Goal: Task Accomplishment & Management: Manage account settings

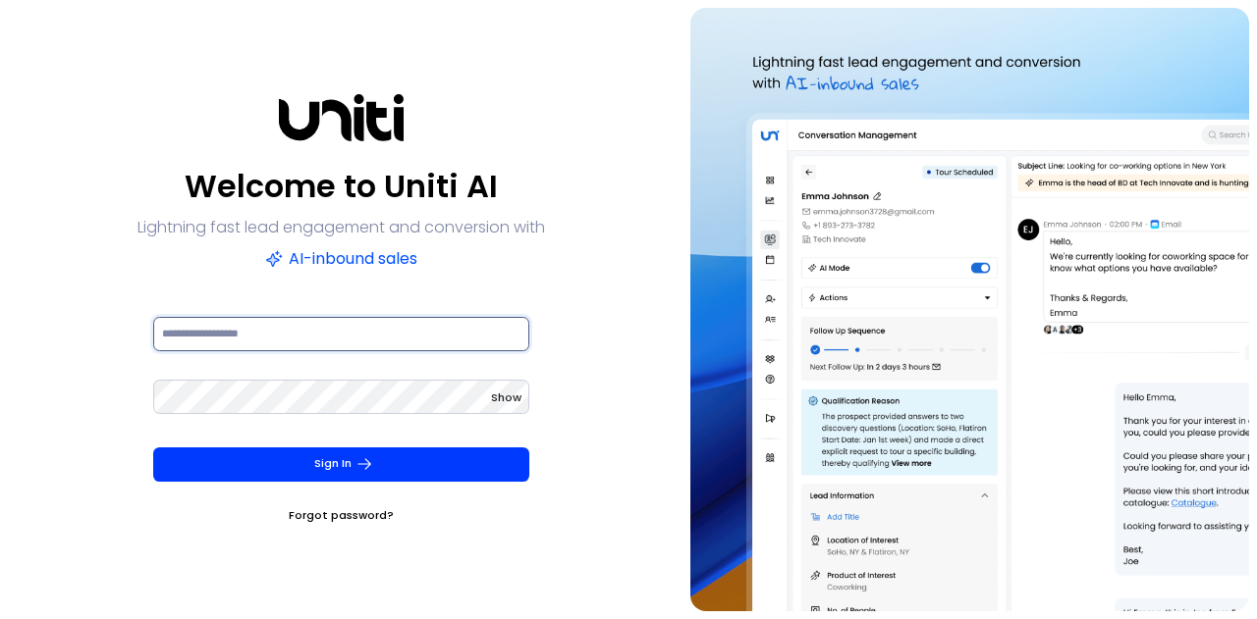
type input "**********"
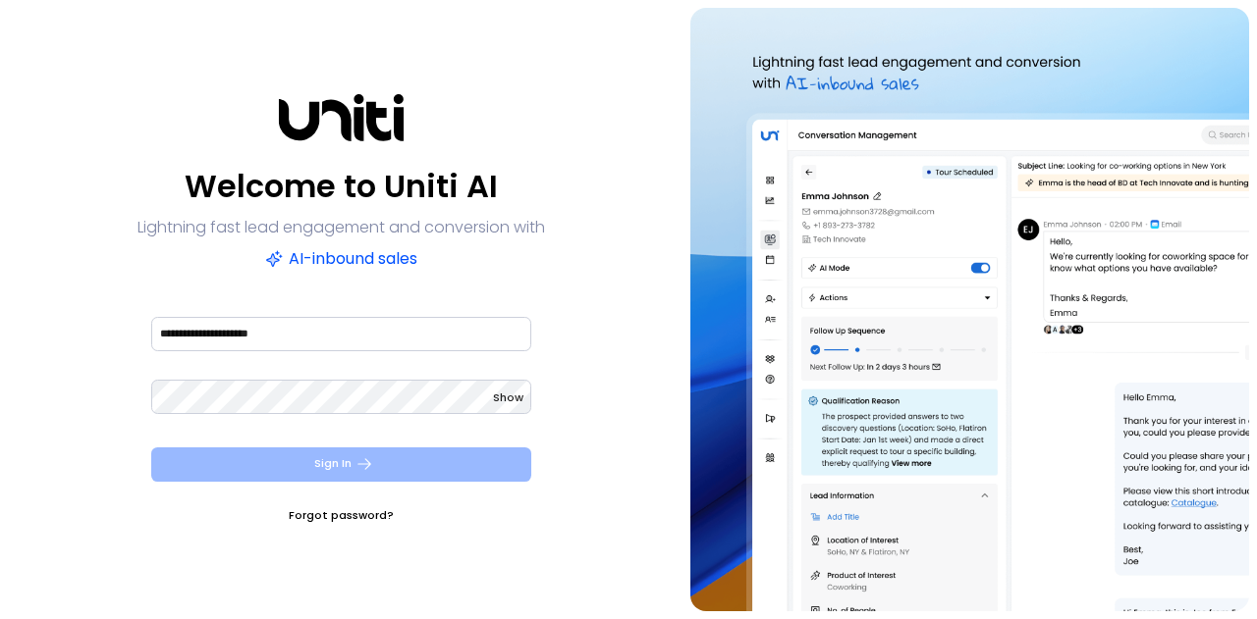
click at [367, 453] on button "Sign In" at bounding box center [341, 465] width 380 height 34
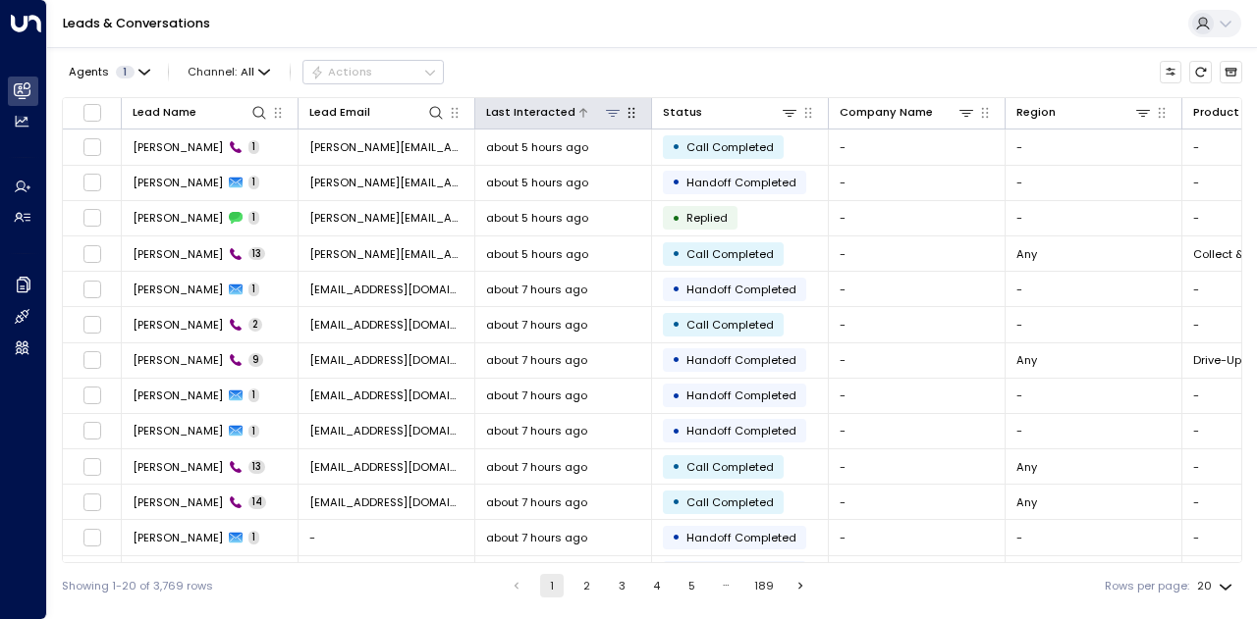
click at [615, 121] on button at bounding box center [612, 112] width 19 height 19
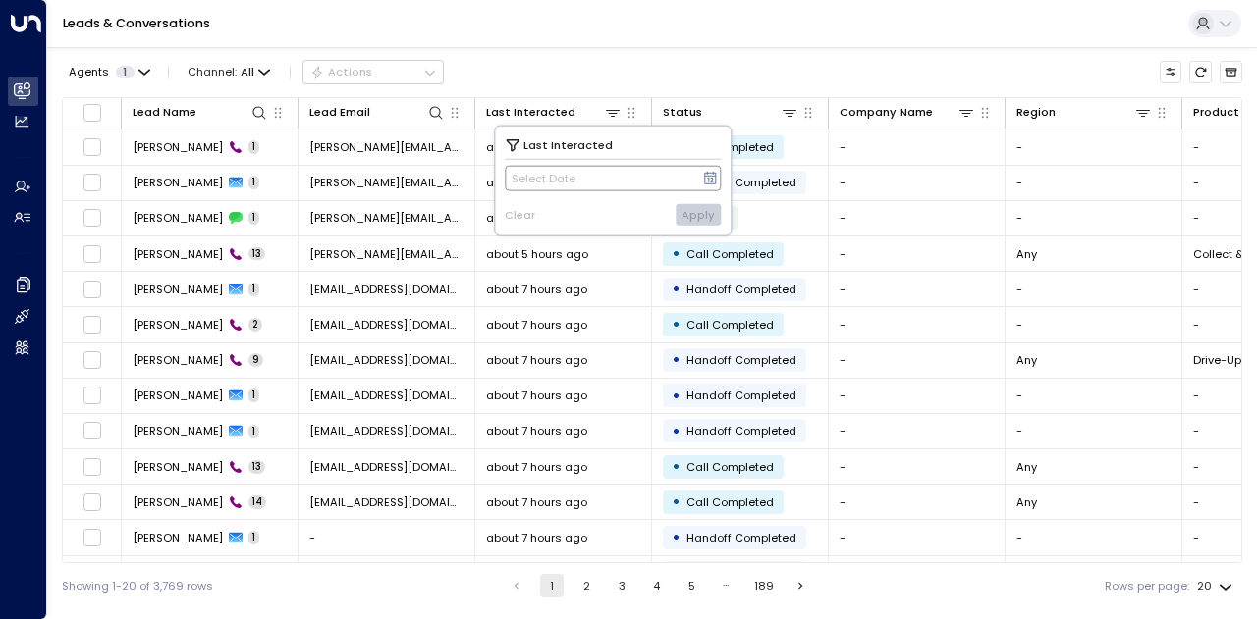
click at [711, 177] on icon at bounding box center [711, 178] width 12 height 13
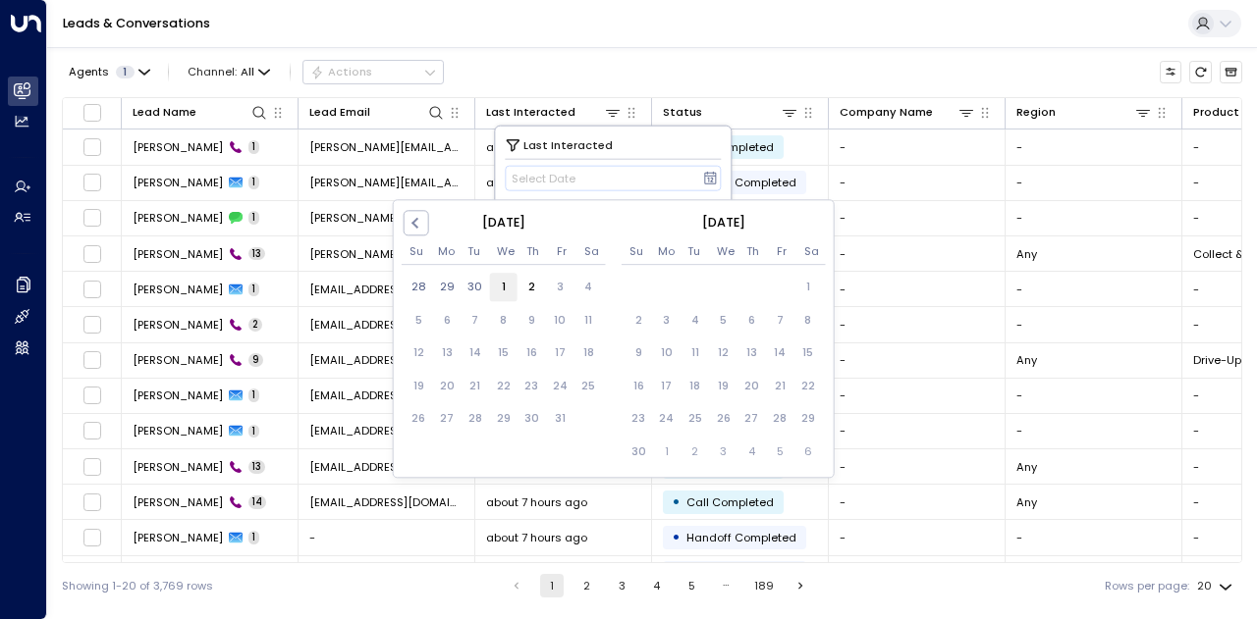
click at [509, 286] on div "1" at bounding box center [503, 288] width 28 height 28
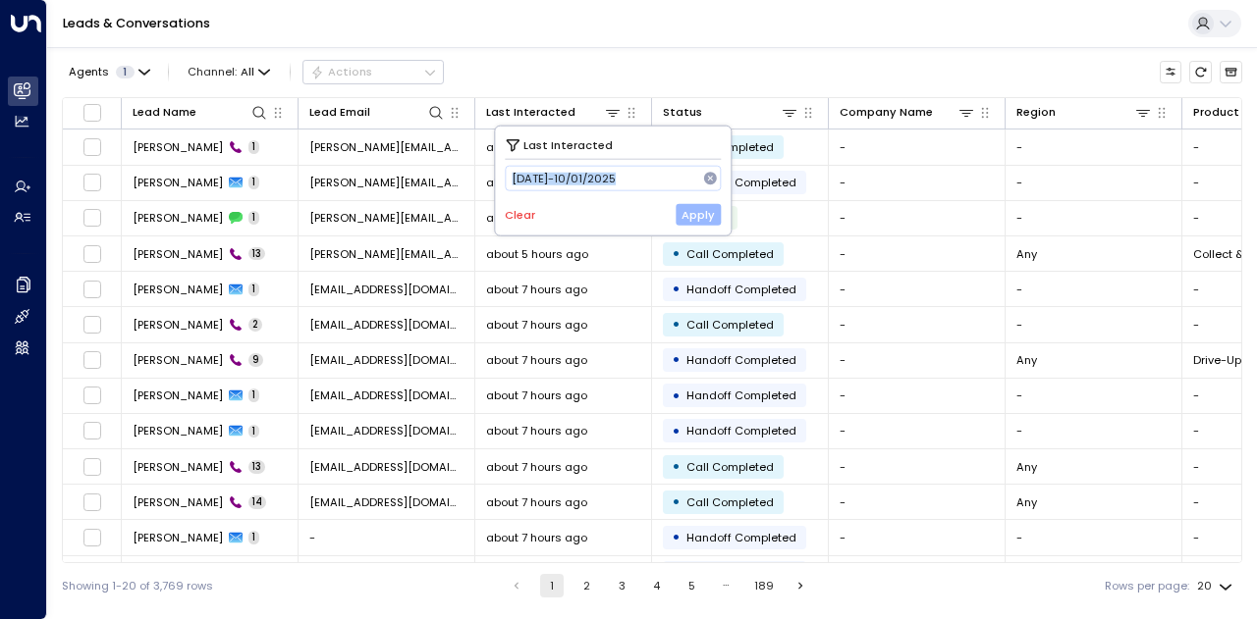
click at [710, 211] on button "Apply" at bounding box center [698, 215] width 46 height 22
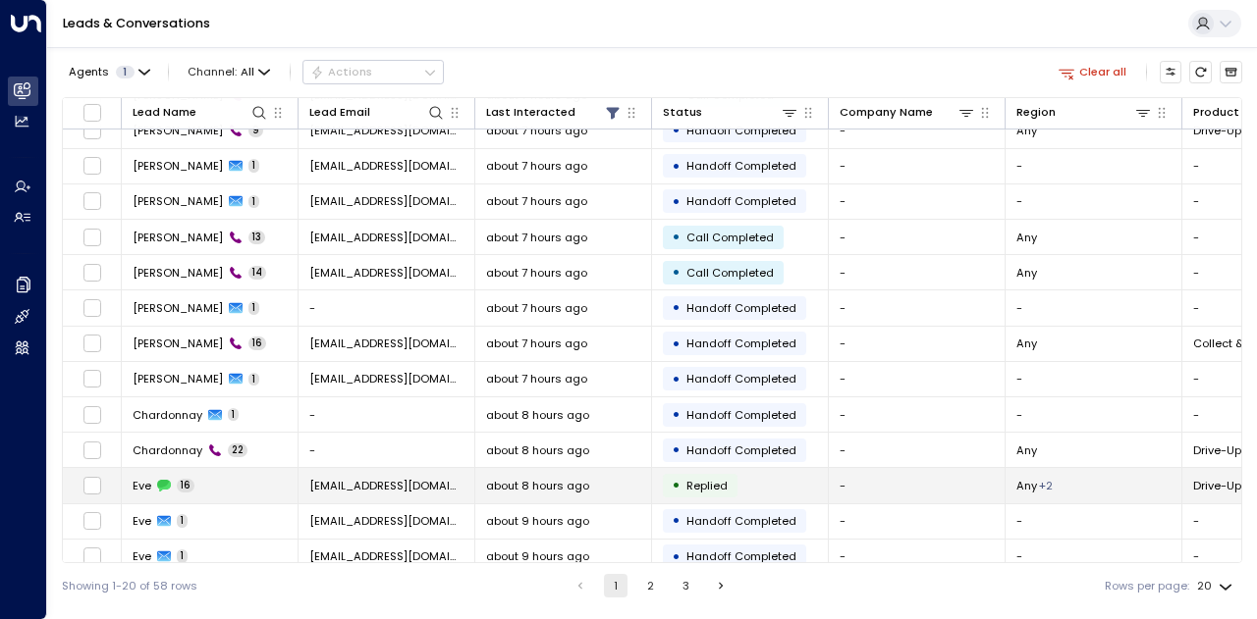
scroll to position [275, 0]
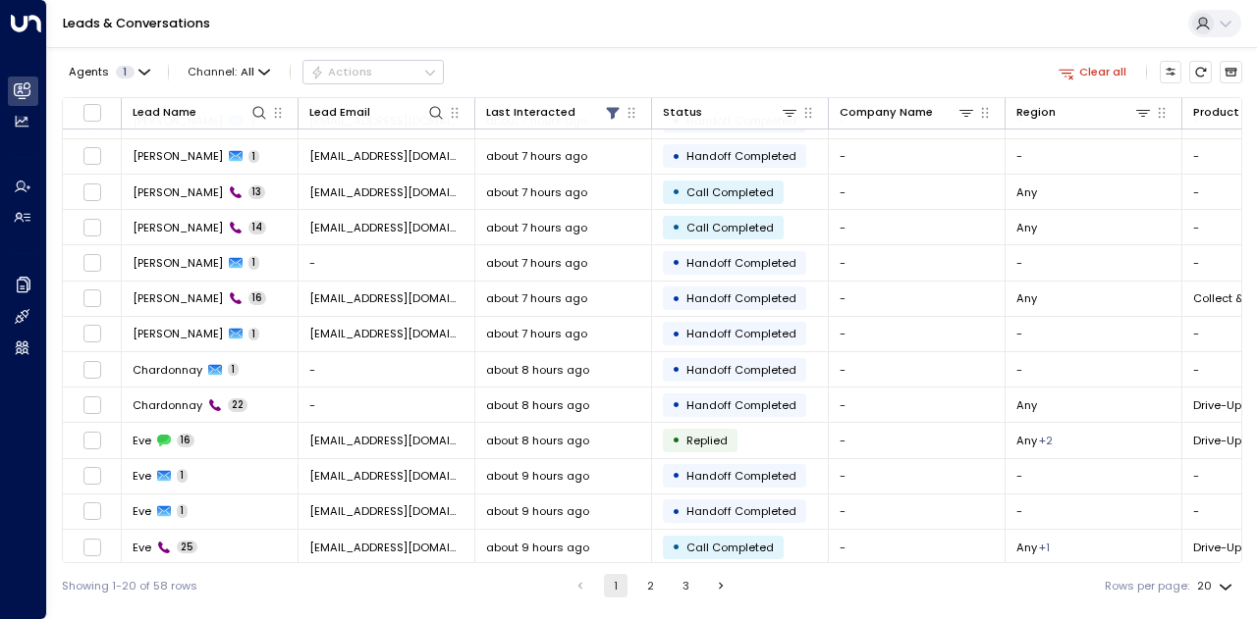
click at [1225, 592] on body "Overview Leads & Conversations Leads & Conversations Analytics Analytics Agents…" at bounding box center [628, 304] width 1257 height 609
click at [1213, 583] on li "100" at bounding box center [1214, 581] width 51 height 30
type input "***"
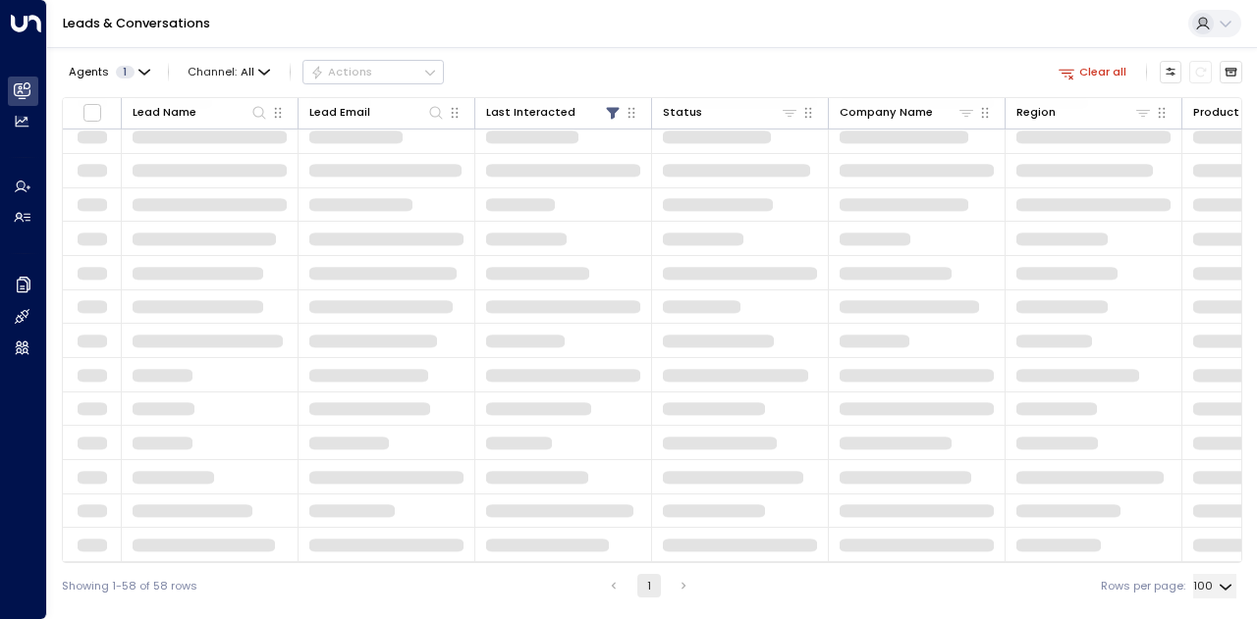
scroll to position [245, 0]
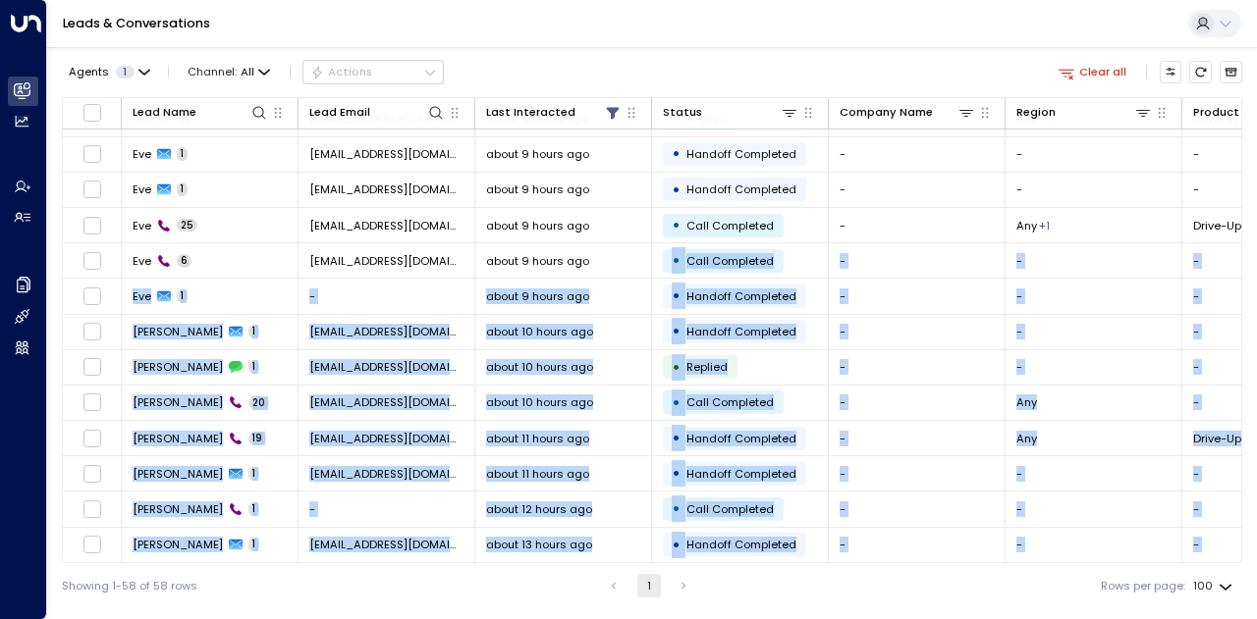
drag, startPoint x: 659, startPoint y: 564, endPoint x: 801, endPoint y: 564, distance: 142.4
click at [801, 564] on div "Lead Name Lead Email Last Interacted Status Company Name Region Product # of pe…" at bounding box center [652, 330] width 1180 height 466
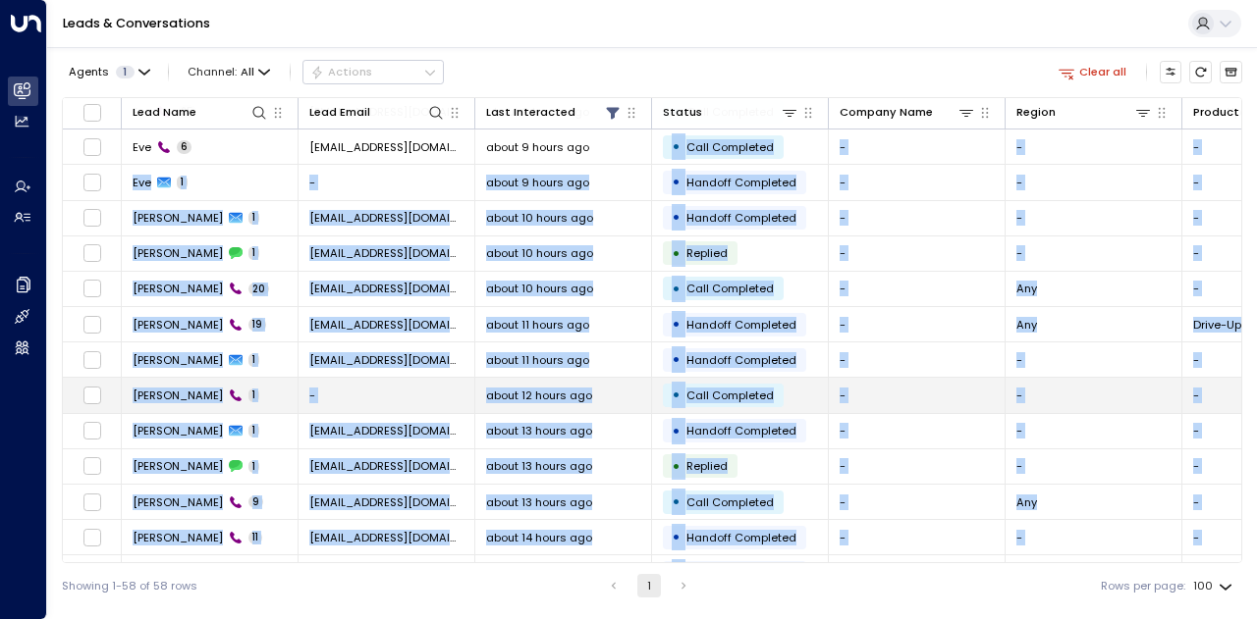
click at [924, 388] on td "-" at bounding box center [917, 395] width 177 height 34
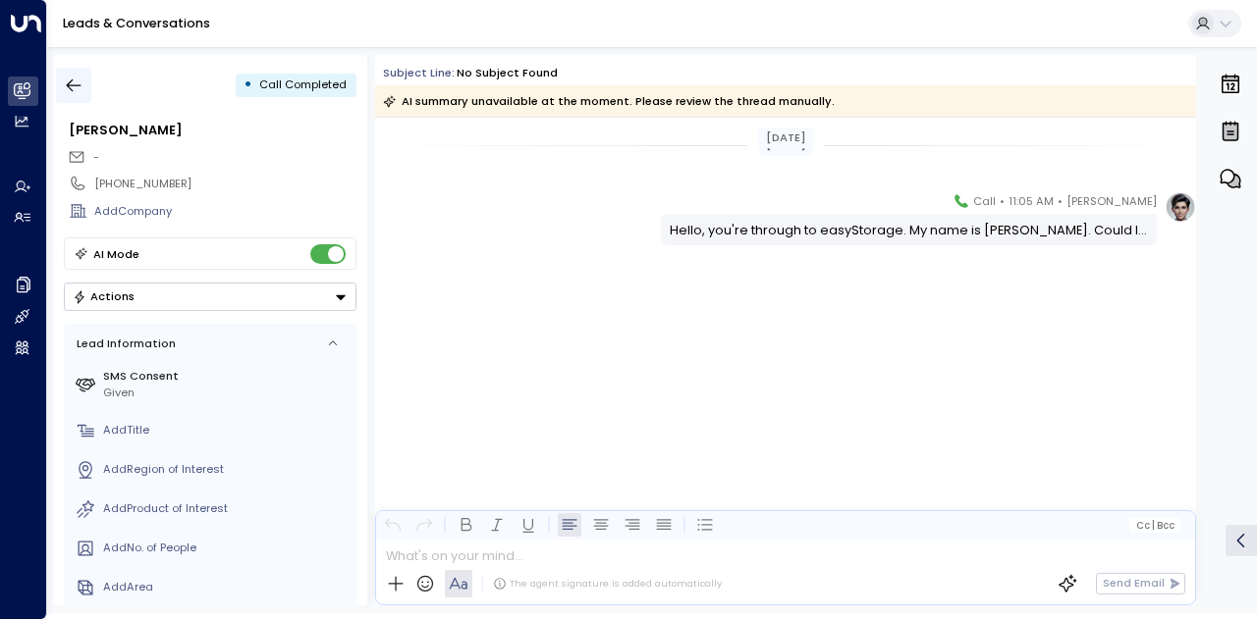
click at [73, 94] on icon "button" at bounding box center [74, 86] width 20 height 20
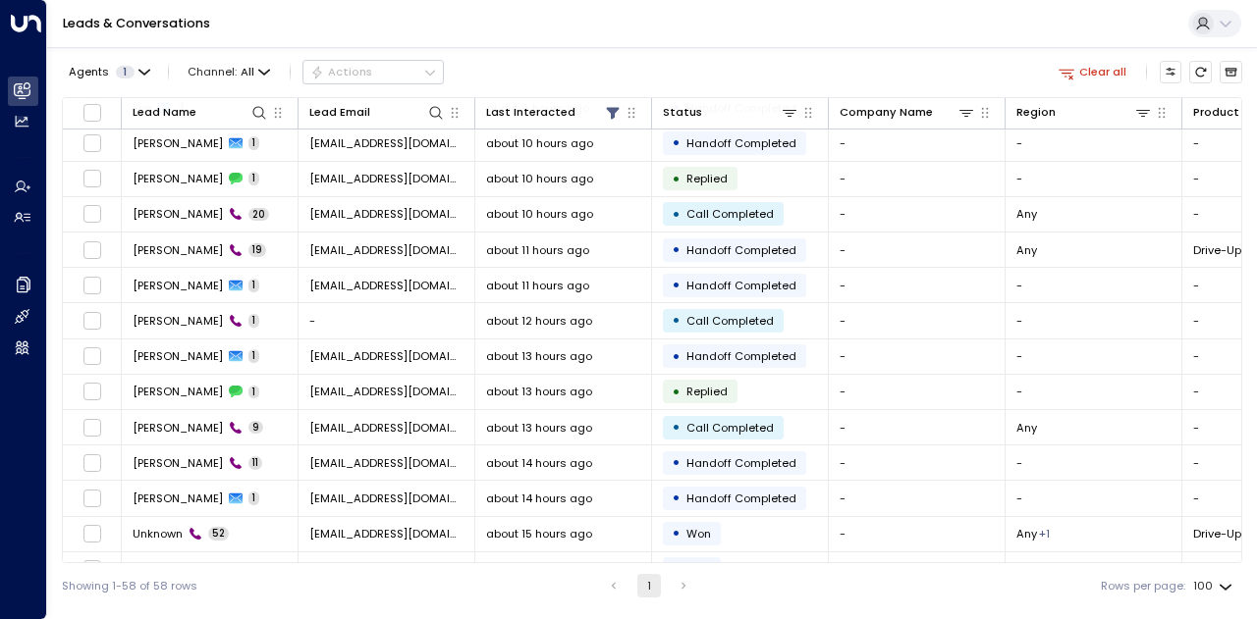
scroll to position [982, 0]
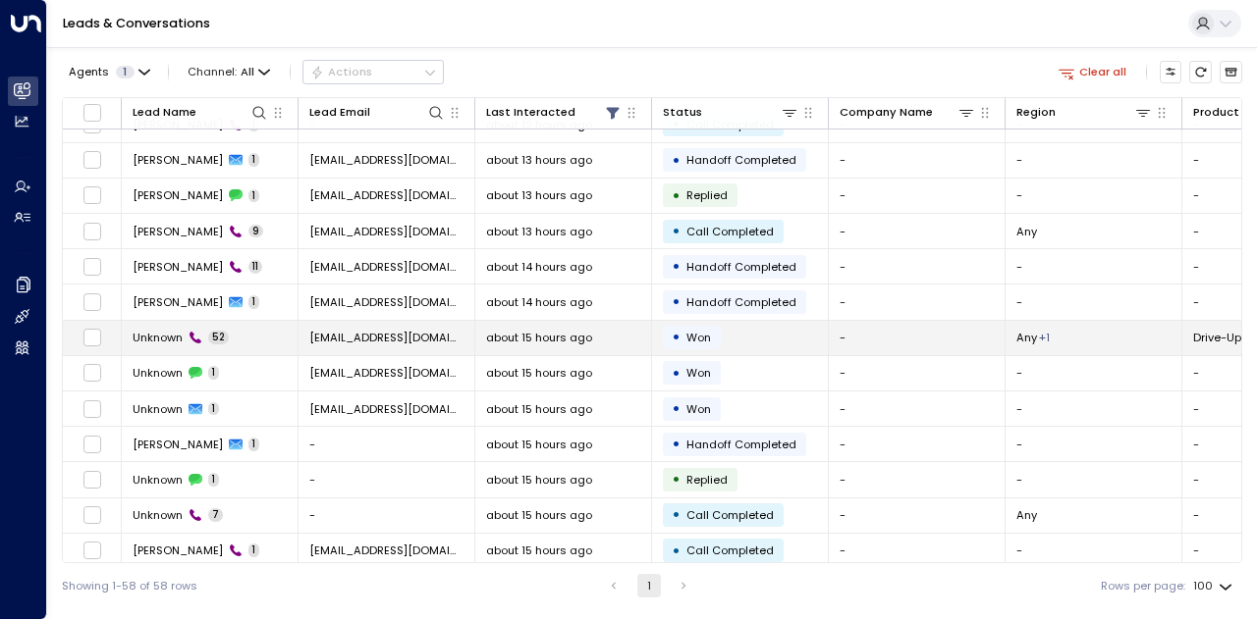
click at [414, 331] on span "tukkim670@gmail.com" at bounding box center [386, 338] width 154 height 16
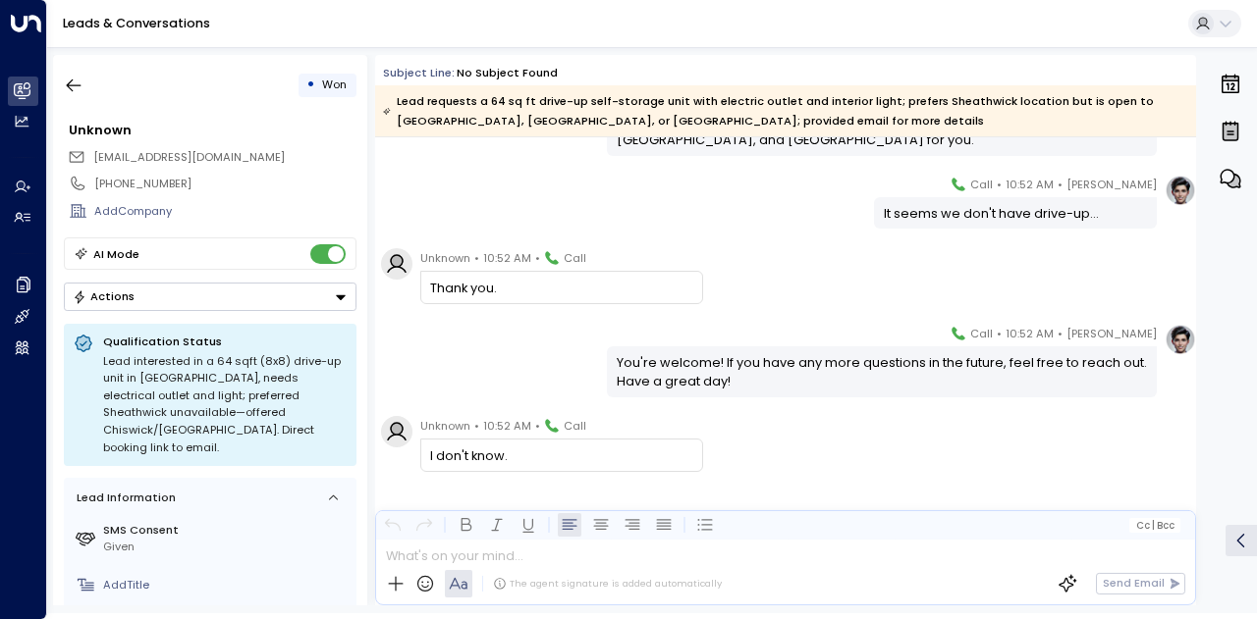
scroll to position [3994, 0]
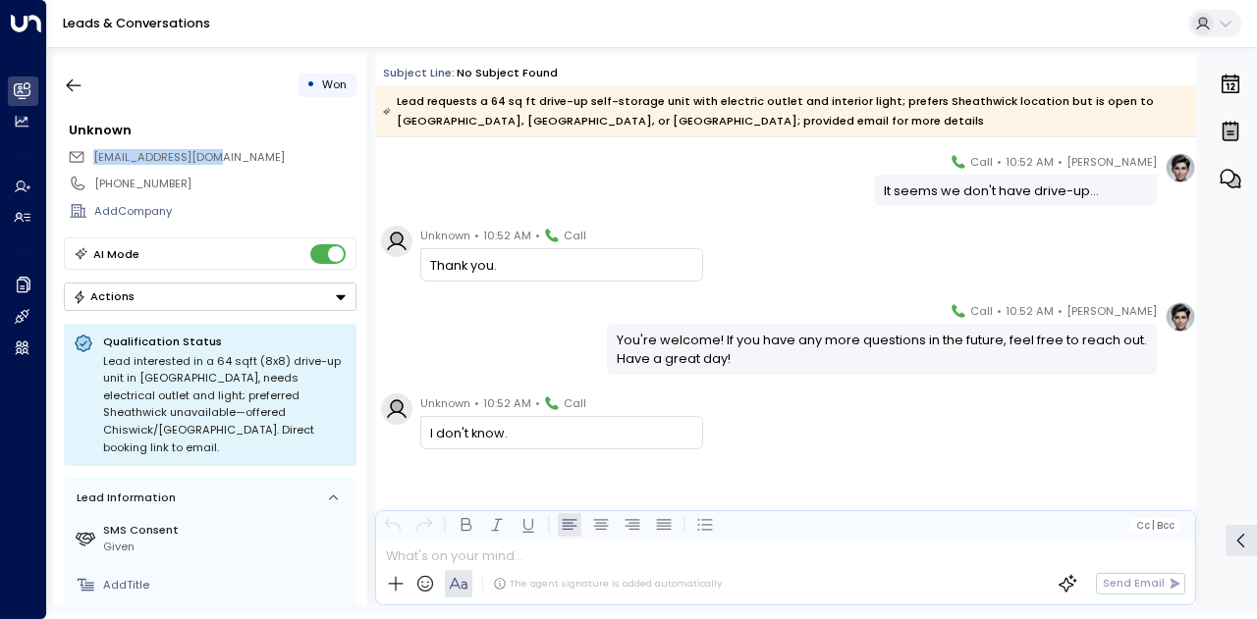
drag, startPoint x: 233, startPoint y: 154, endPoint x: 94, endPoint y: 155, distance: 138.4
click at [94, 155] on div "tukkim670@gmail.com" at bounding box center [212, 157] width 289 height 26
copy span "tukkim670@gmail.com"
click at [79, 86] on icon "button" at bounding box center [74, 86] width 20 height 20
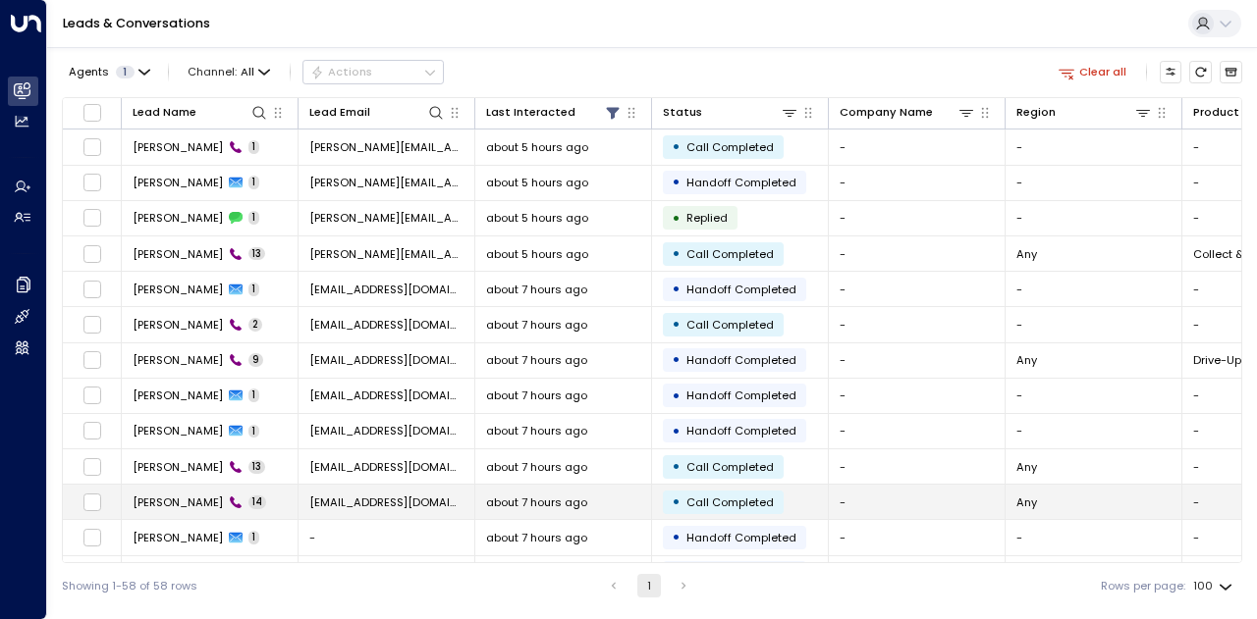
click at [209, 500] on span "Lester Marshall" at bounding box center [178, 503] width 90 height 16
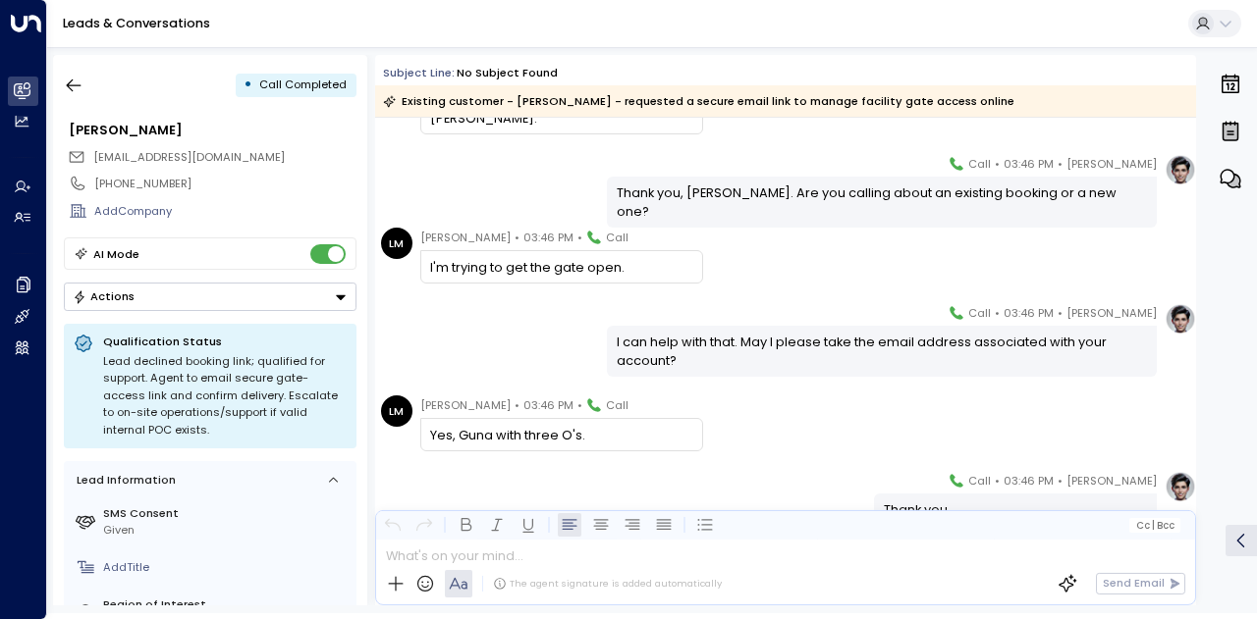
scroll to position [295, 0]
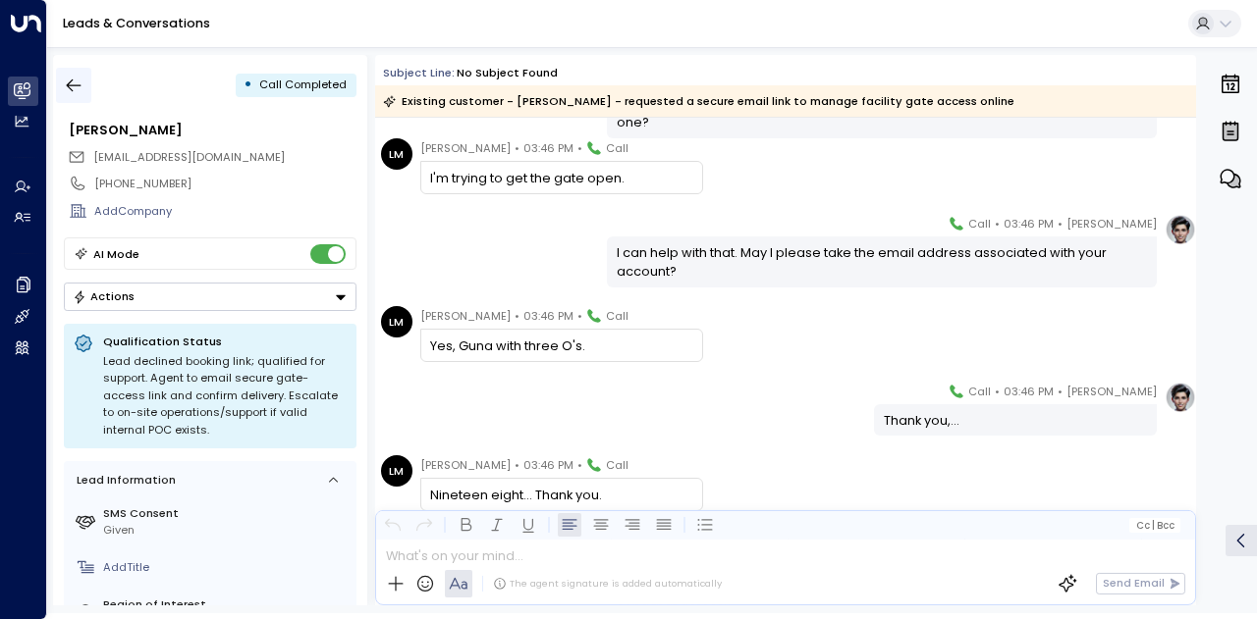
click at [82, 74] on button "button" at bounding box center [73, 85] width 35 height 35
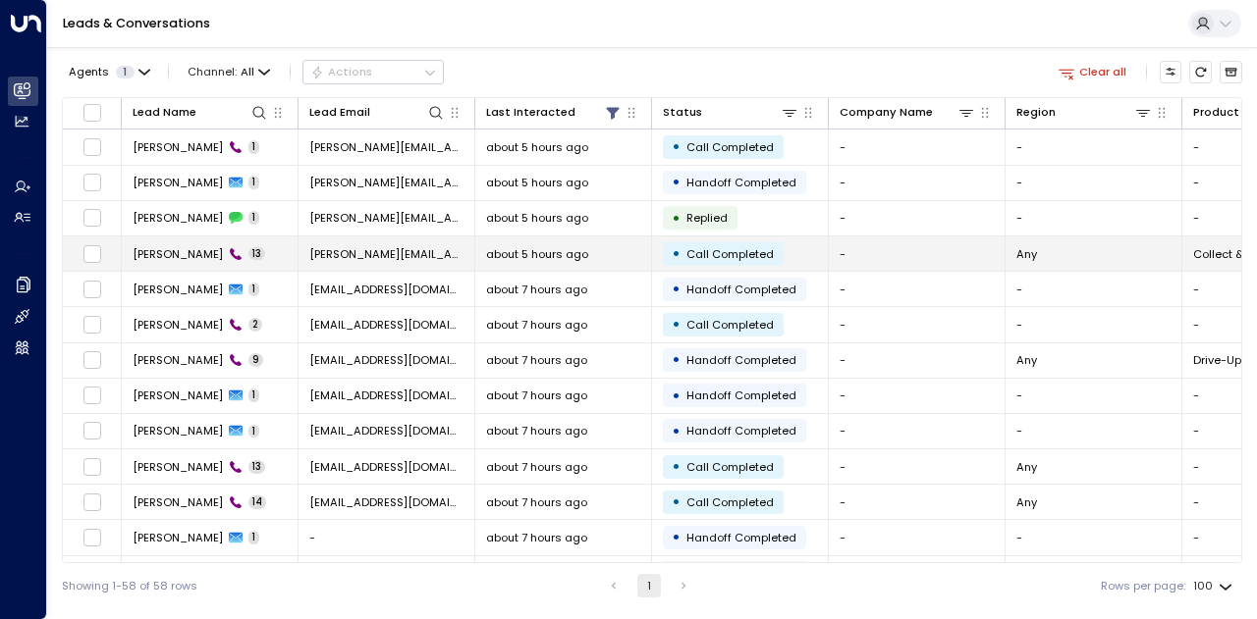
click at [160, 249] on span "Yung W" at bounding box center [178, 254] width 90 height 16
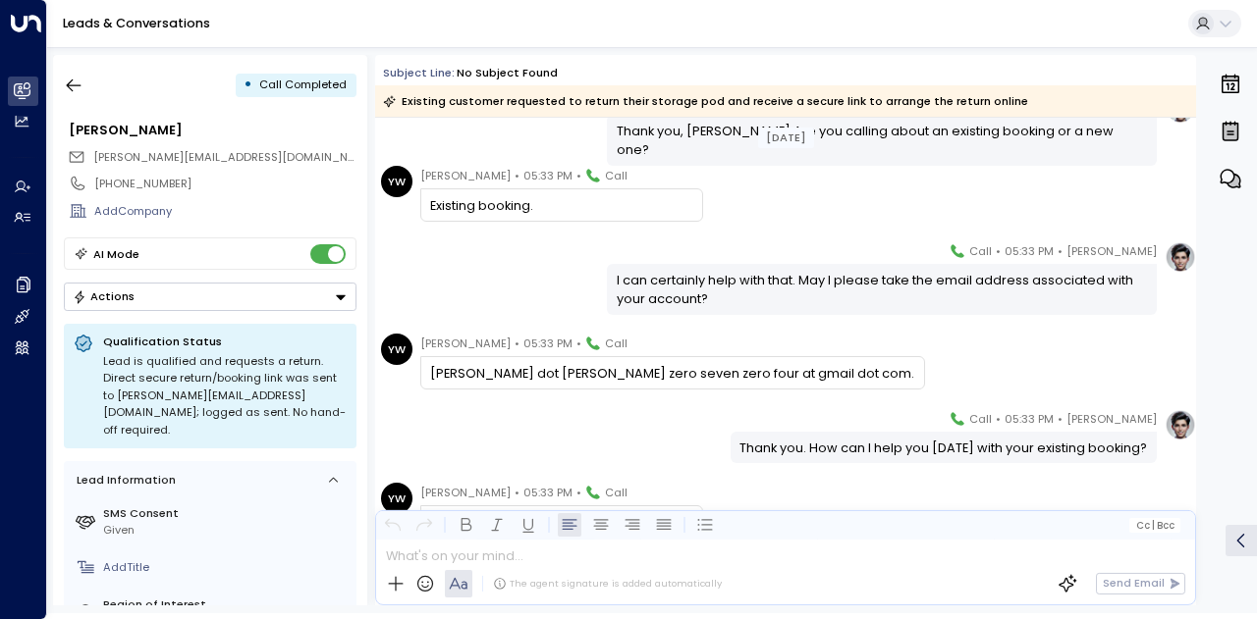
scroll to position [295, 0]
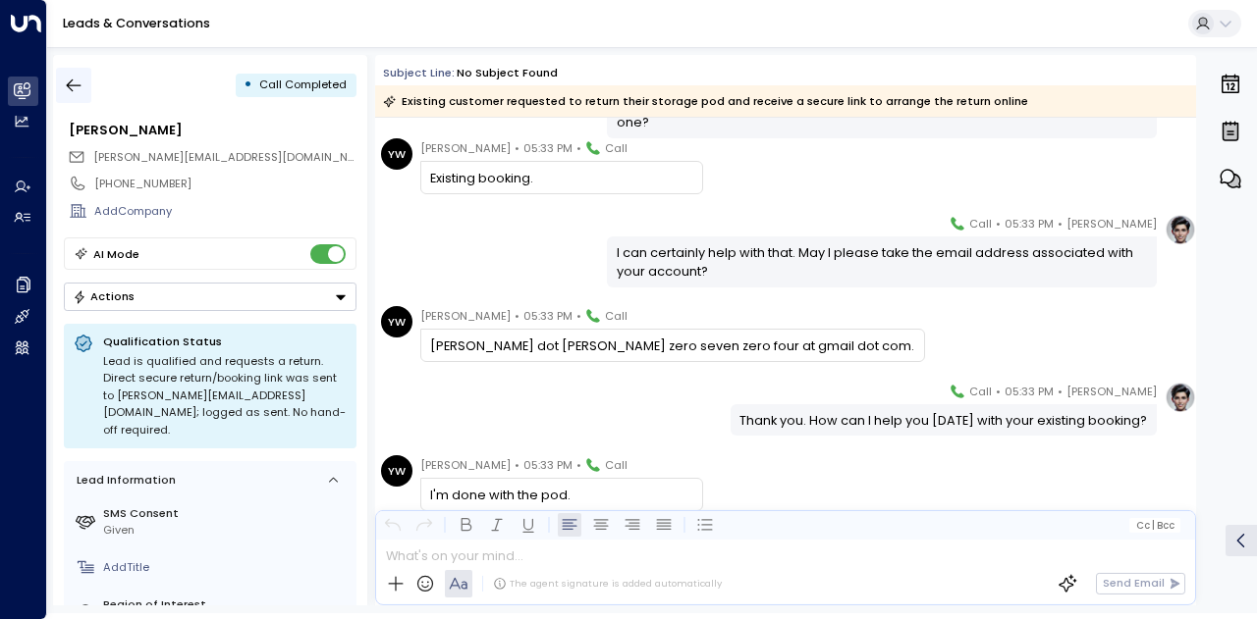
click at [81, 81] on icon "button" at bounding box center [74, 86] width 20 height 20
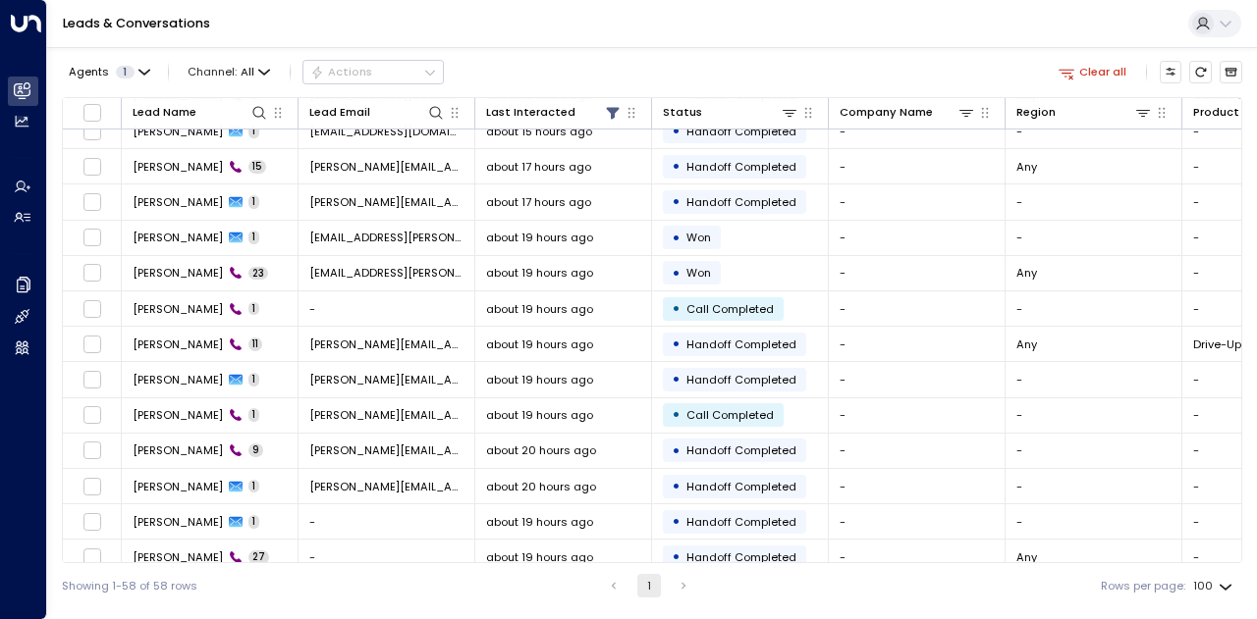
scroll to position [1612, 0]
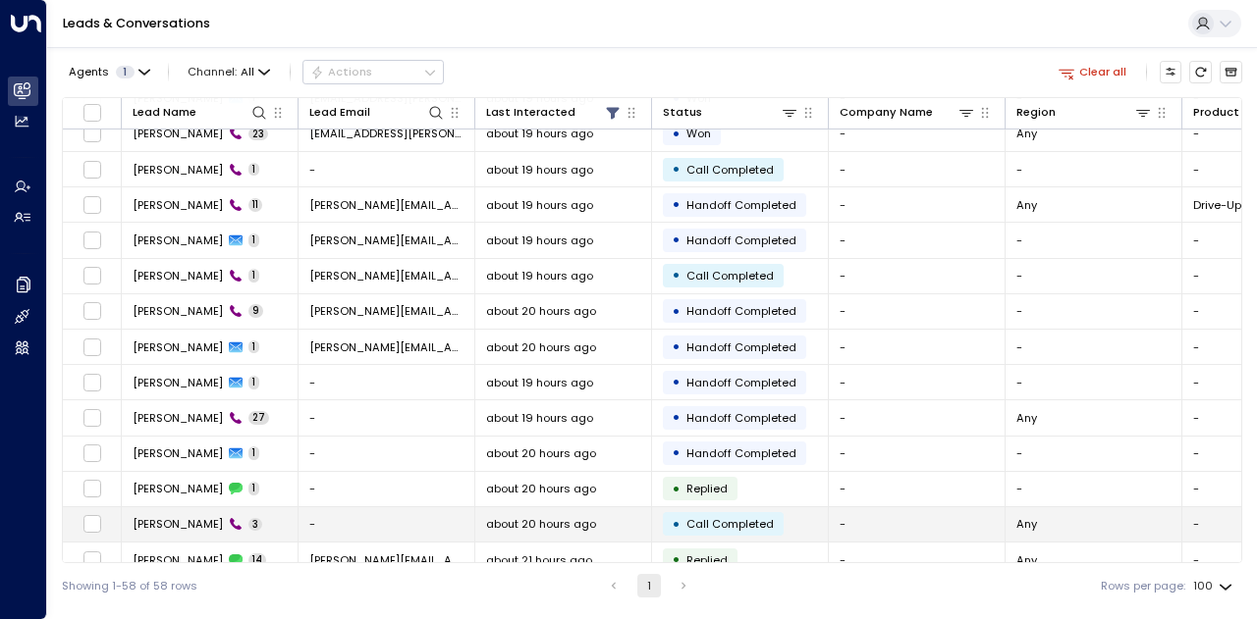
click at [159, 516] on span "Natalia" at bounding box center [178, 524] width 90 height 16
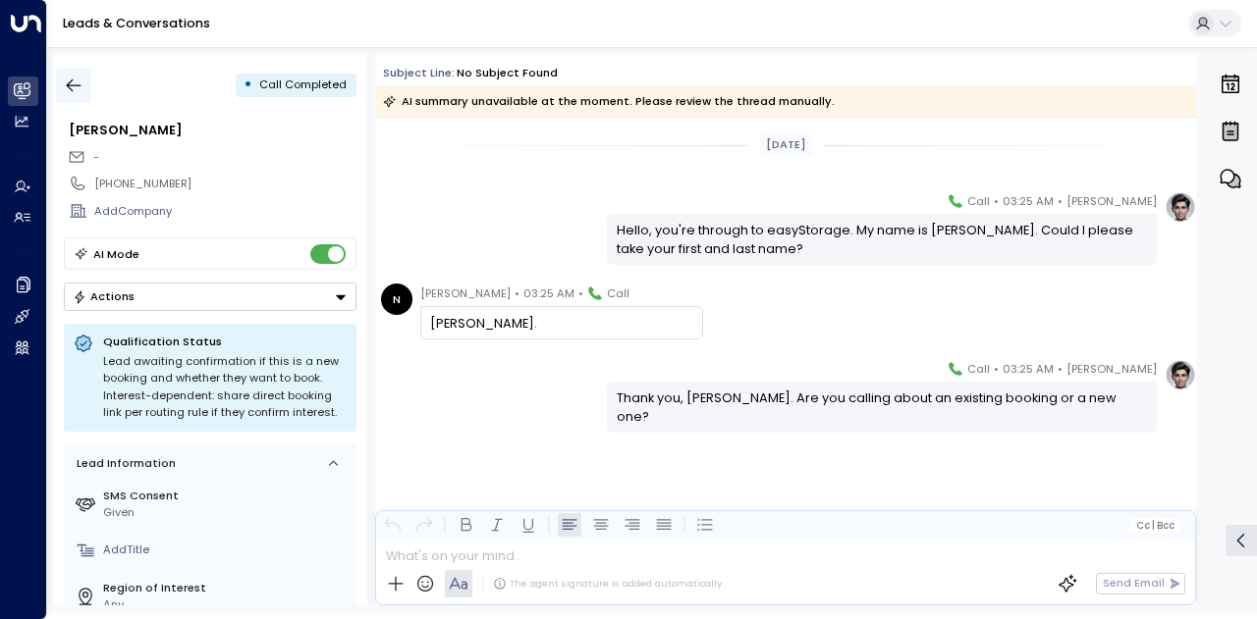
click at [67, 88] on icon "button" at bounding box center [74, 86] width 20 height 20
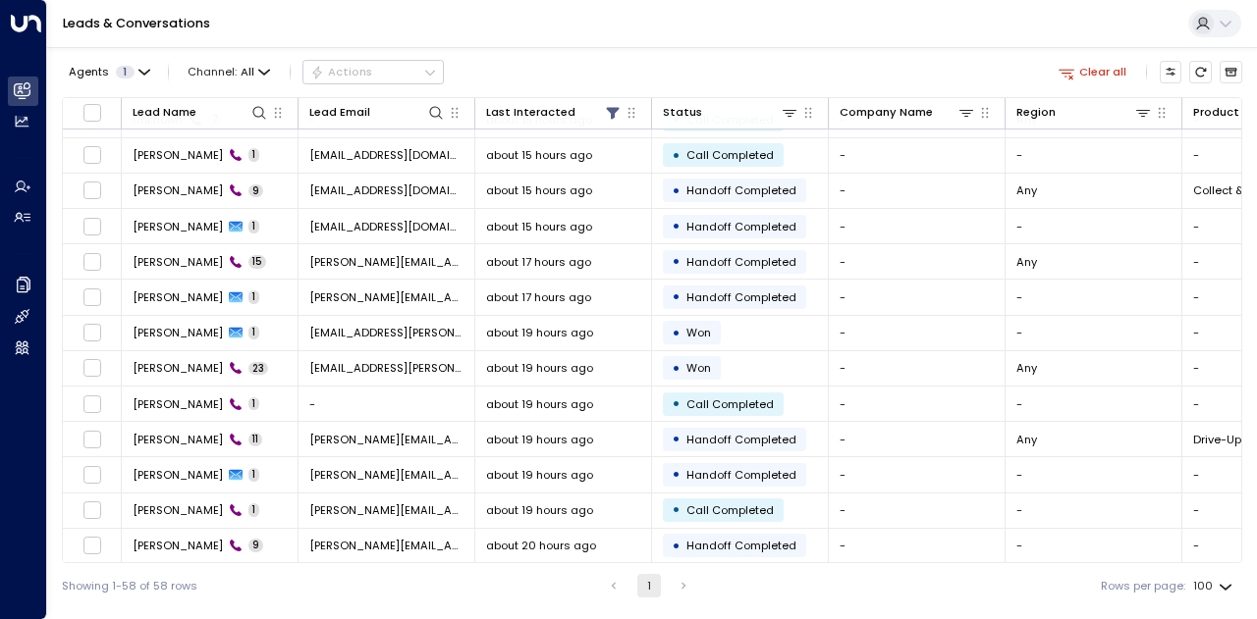
scroll to position [1612, 0]
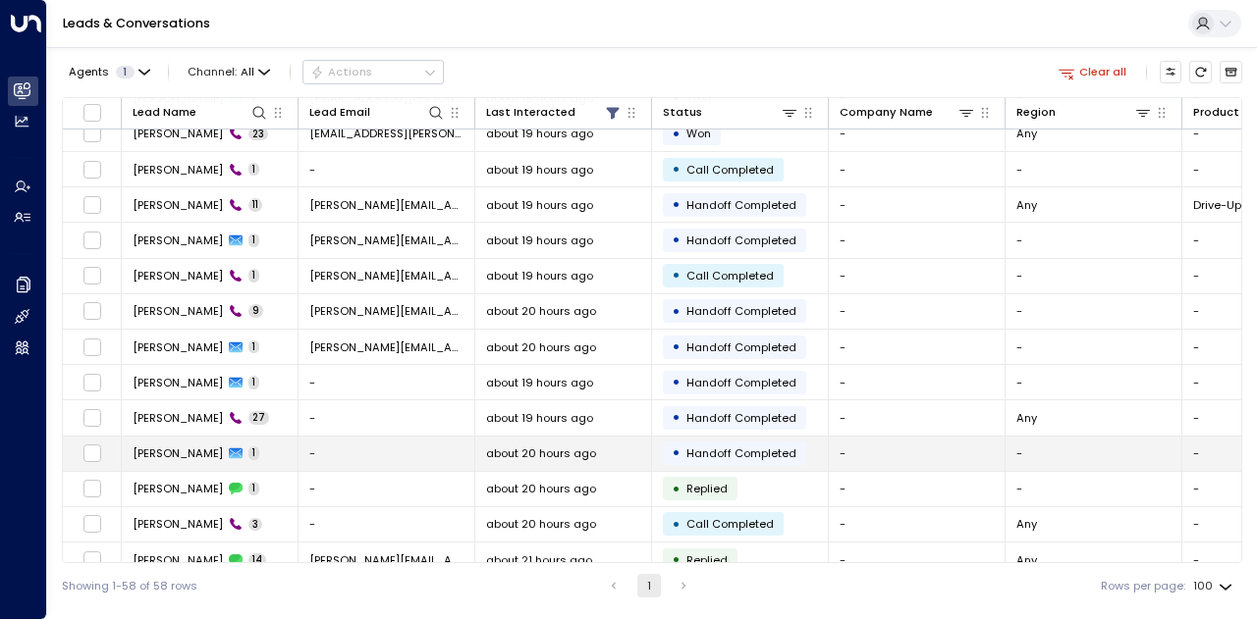
click at [152, 446] on span "Natalia" at bounding box center [178, 454] width 90 height 16
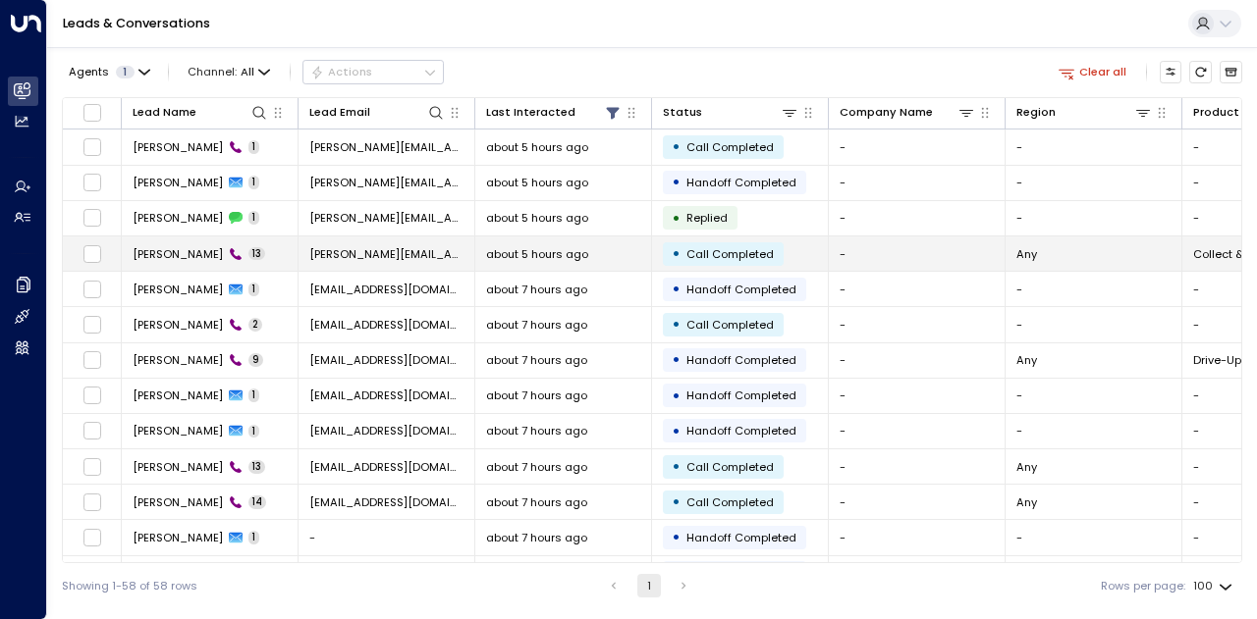
click at [148, 246] on span "Yung W" at bounding box center [178, 254] width 90 height 16
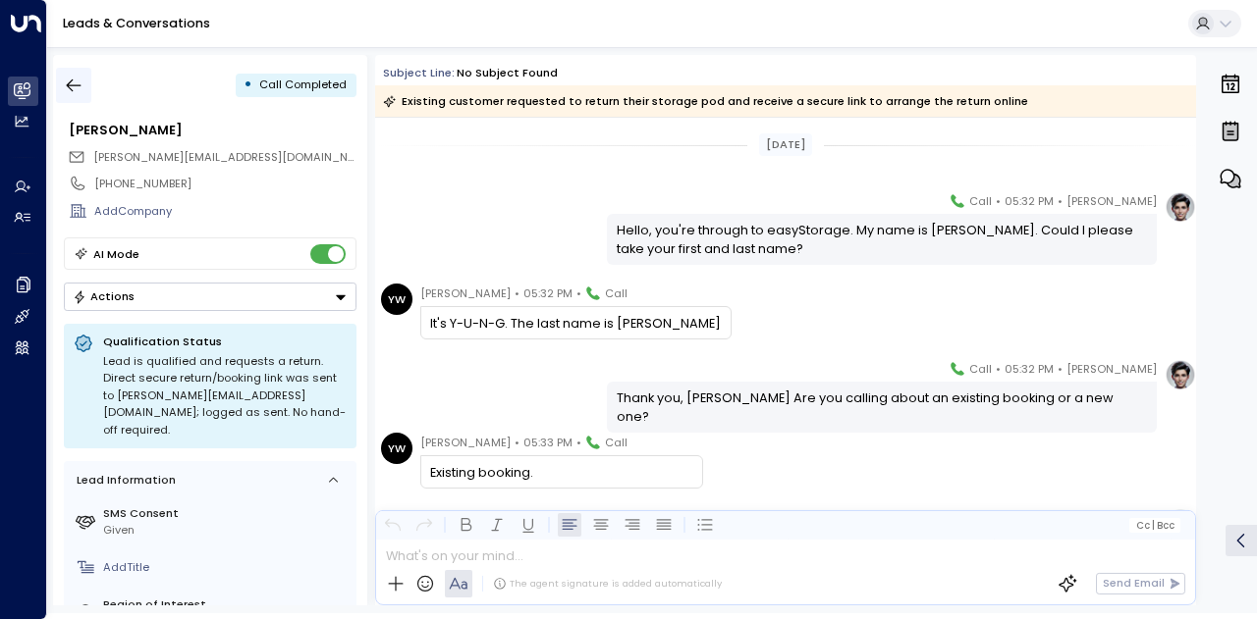
click at [80, 76] on icon "button" at bounding box center [74, 86] width 20 height 20
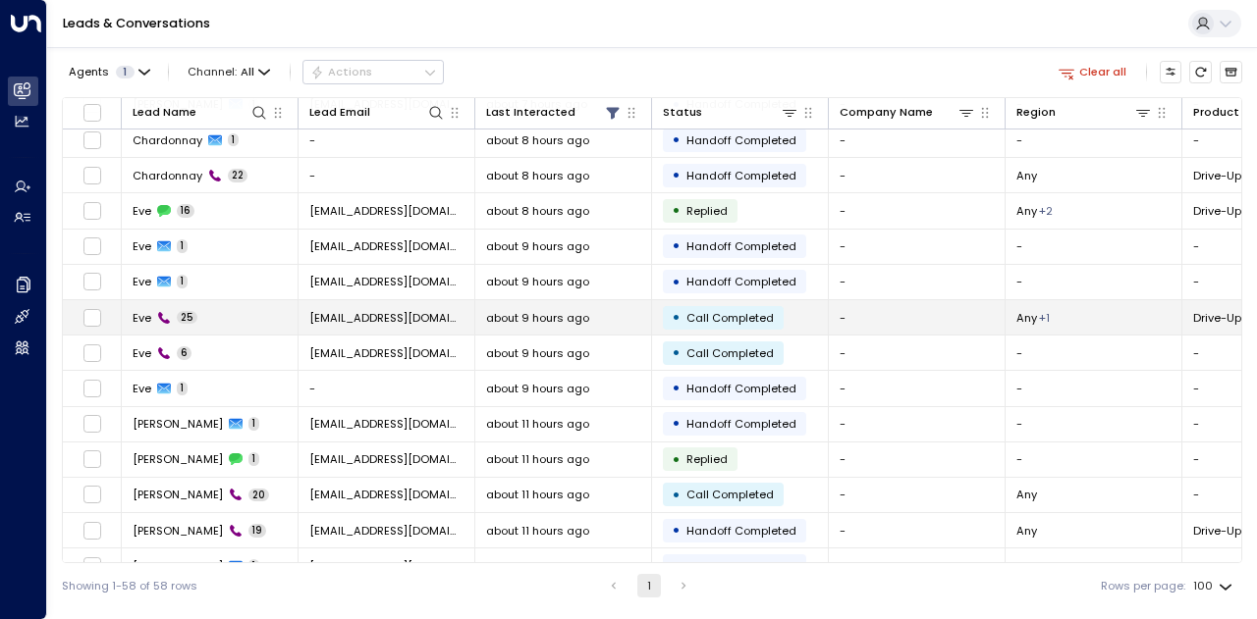
scroll to position [589, 0]
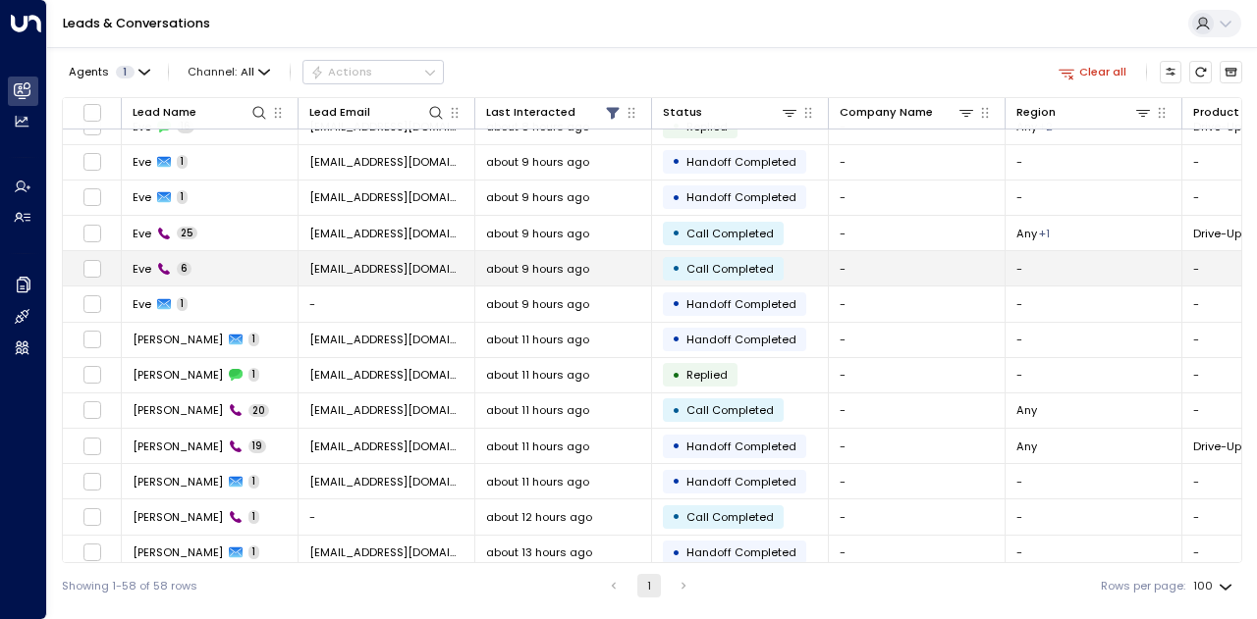
click at [140, 265] on span "Eve" at bounding box center [142, 269] width 19 height 16
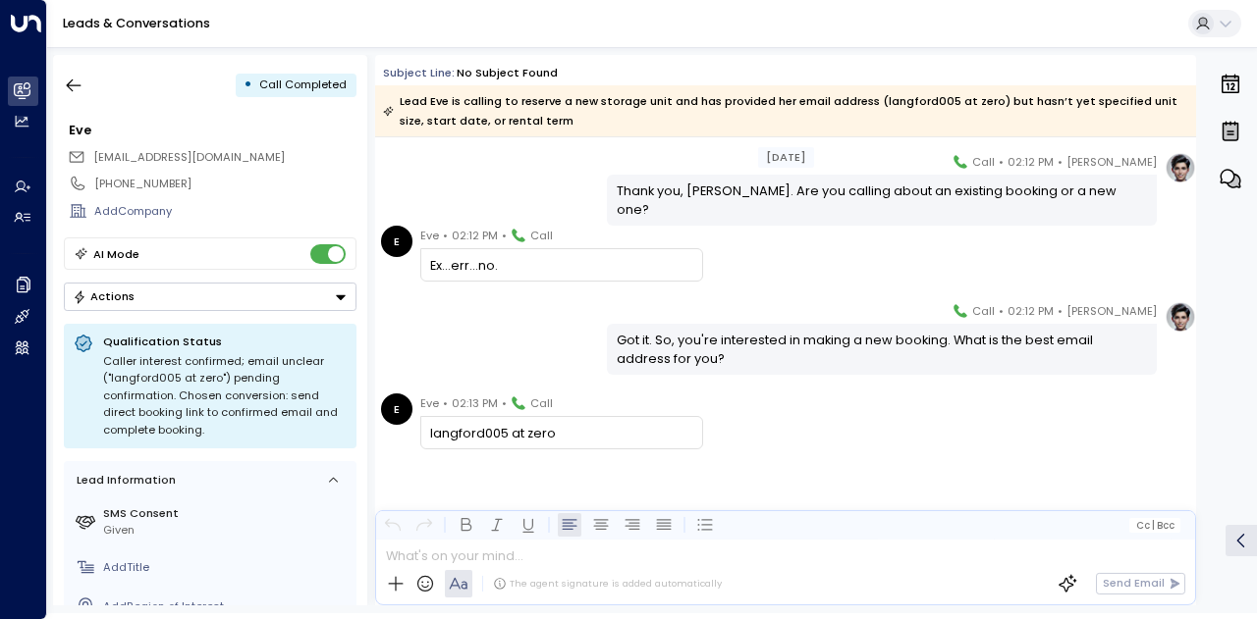
scroll to position [227, 0]
click at [77, 91] on icon "button" at bounding box center [74, 86] width 20 height 20
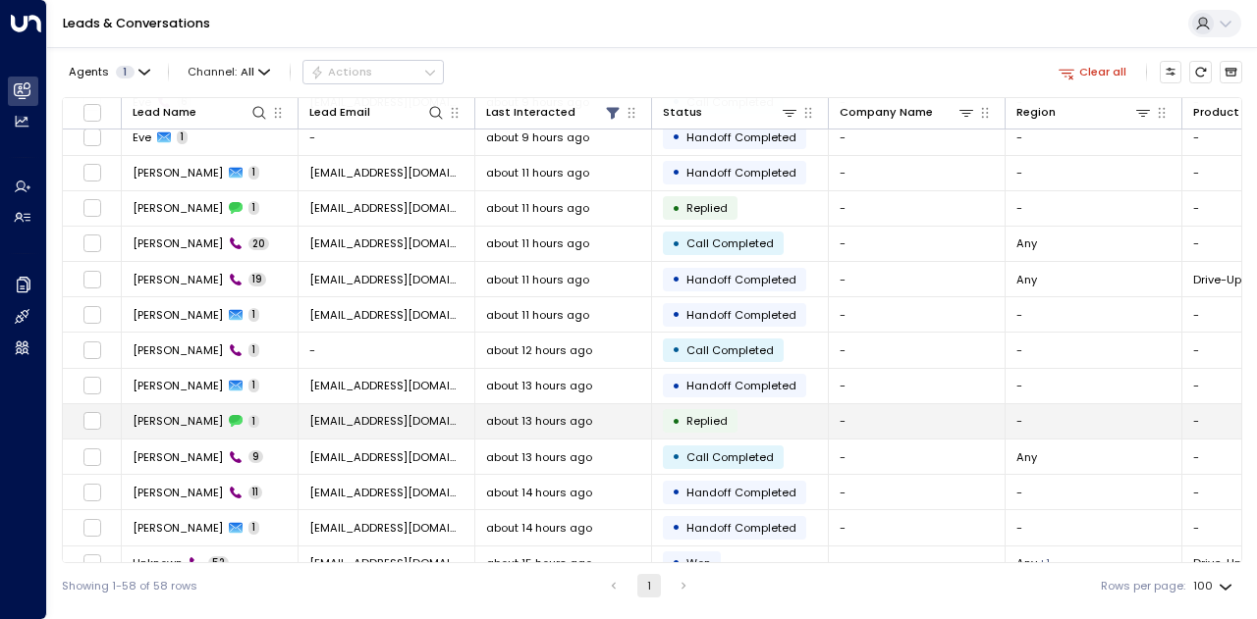
scroll to position [785, 0]
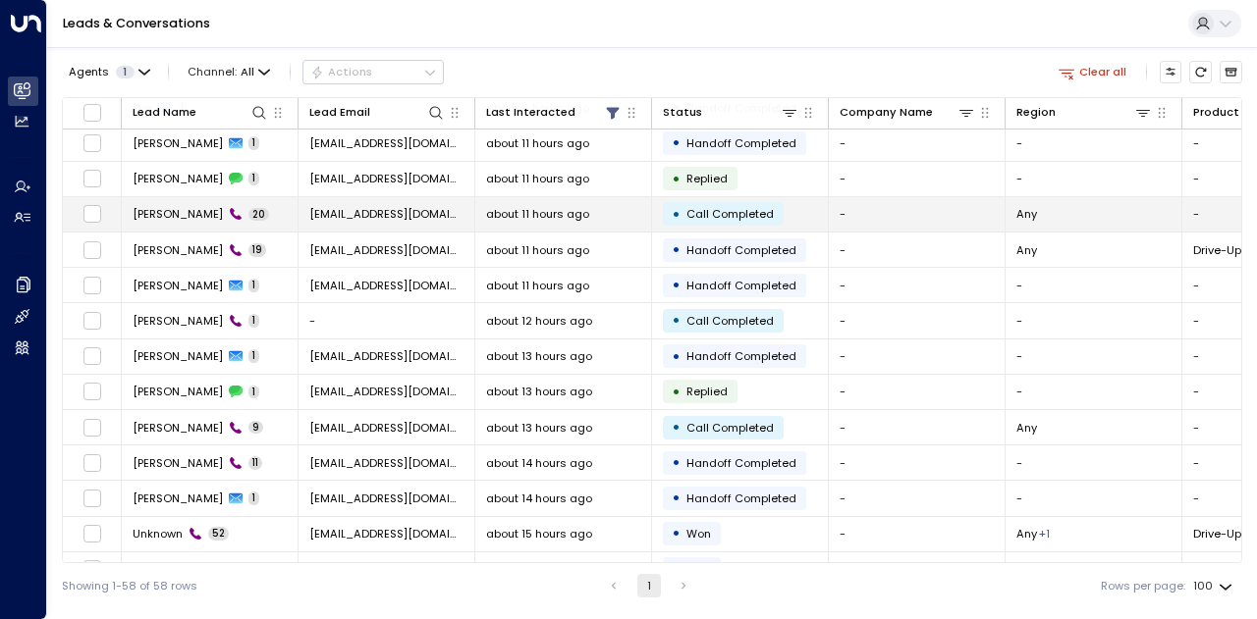
click at [162, 206] on span "Ian Brewer" at bounding box center [178, 214] width 90 height 16
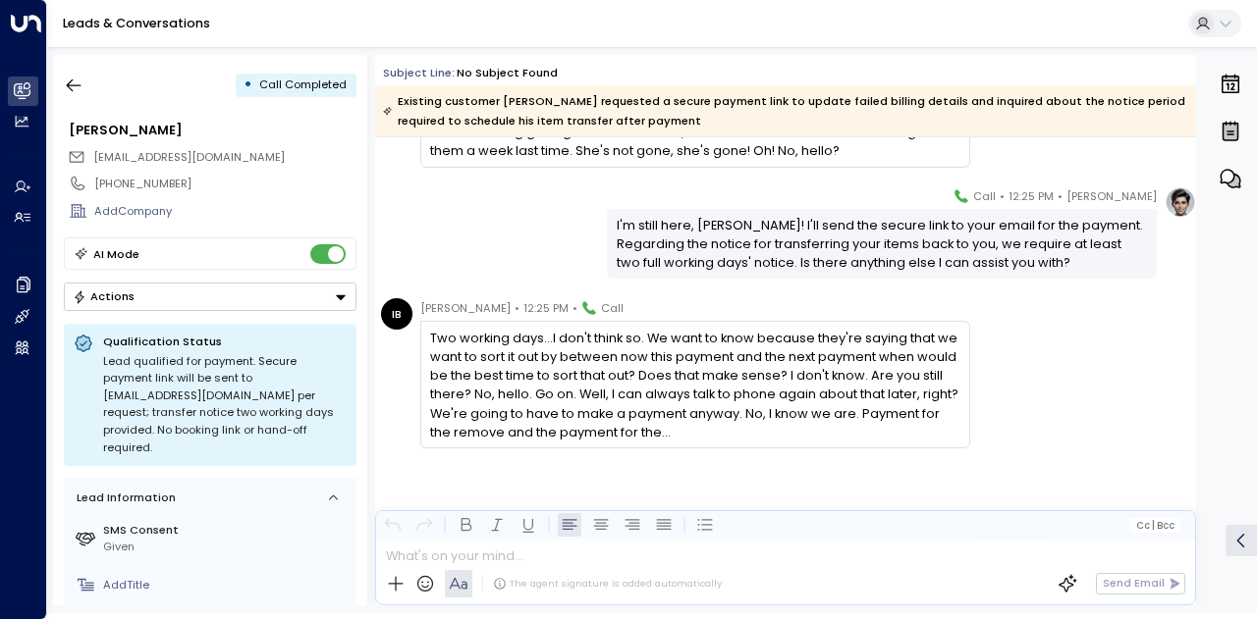
scroll to position [1517, 0]
click at [73, 88] on icon "button" at bounding box center [74, 86] width 20 height 20
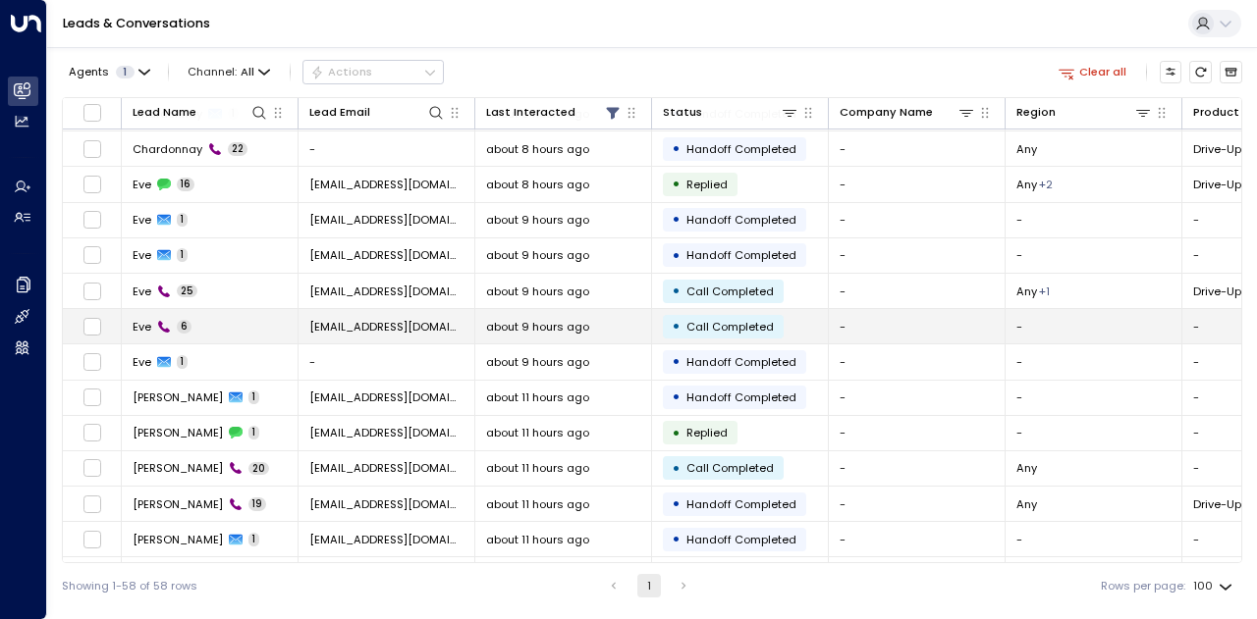
scroll to position [687, 0]
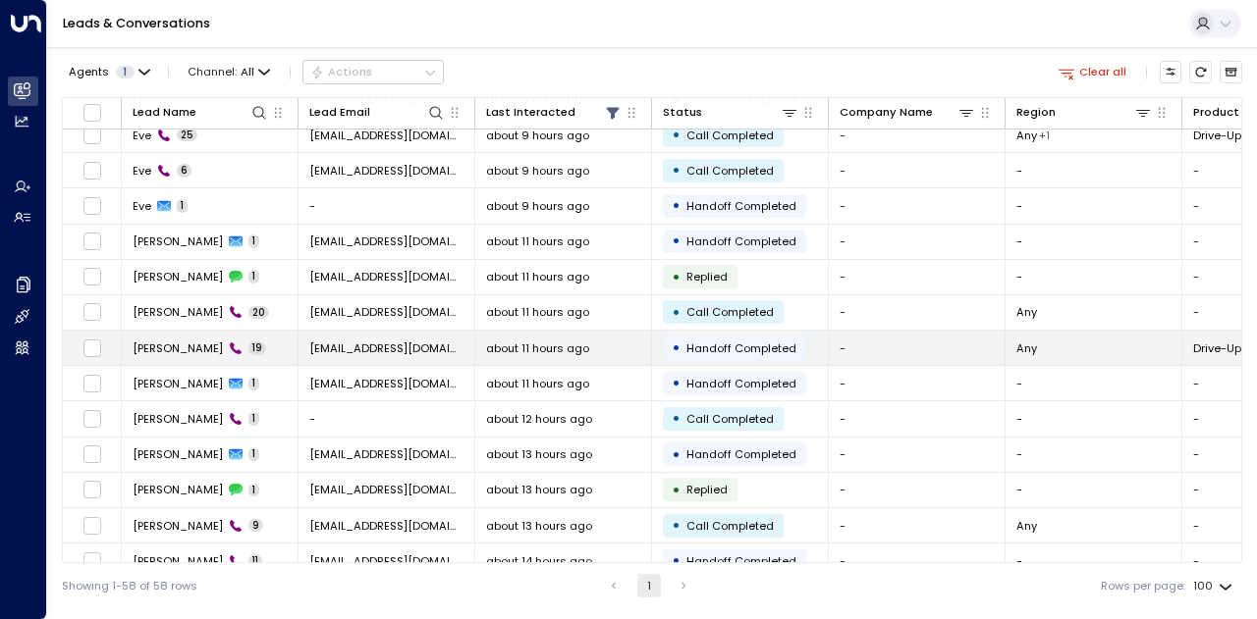
click at [186, 341] on span "Muzammil Khan" at bounding box center [178, 349] width 90 height 16
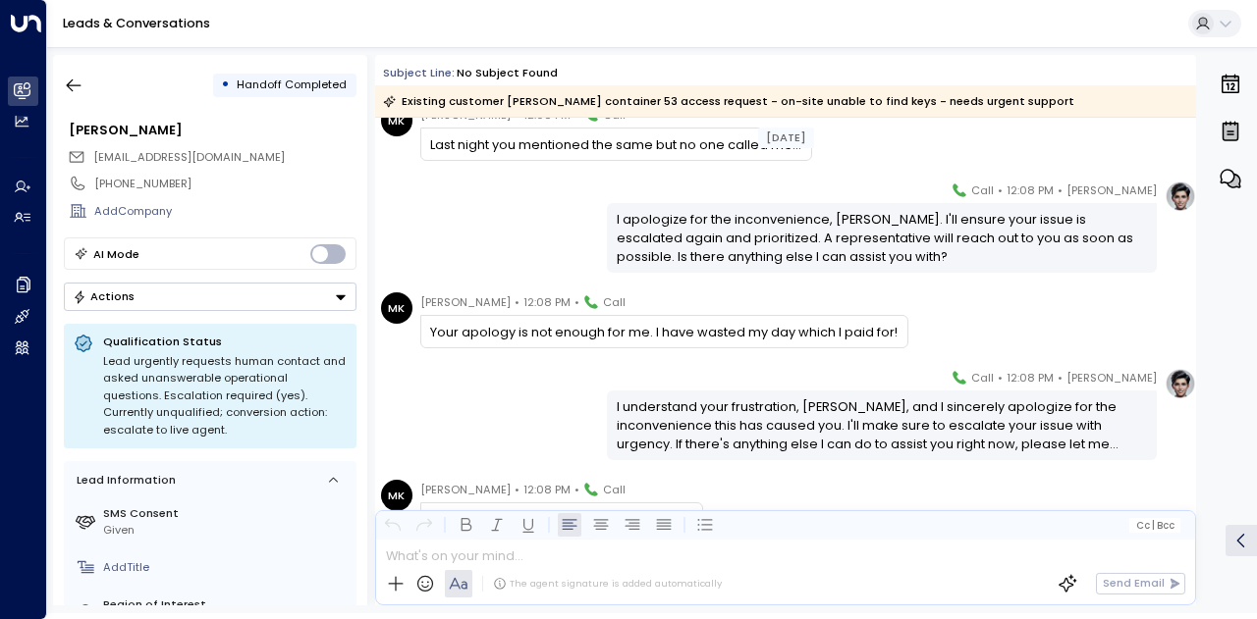
scroll to position [1178, 0]
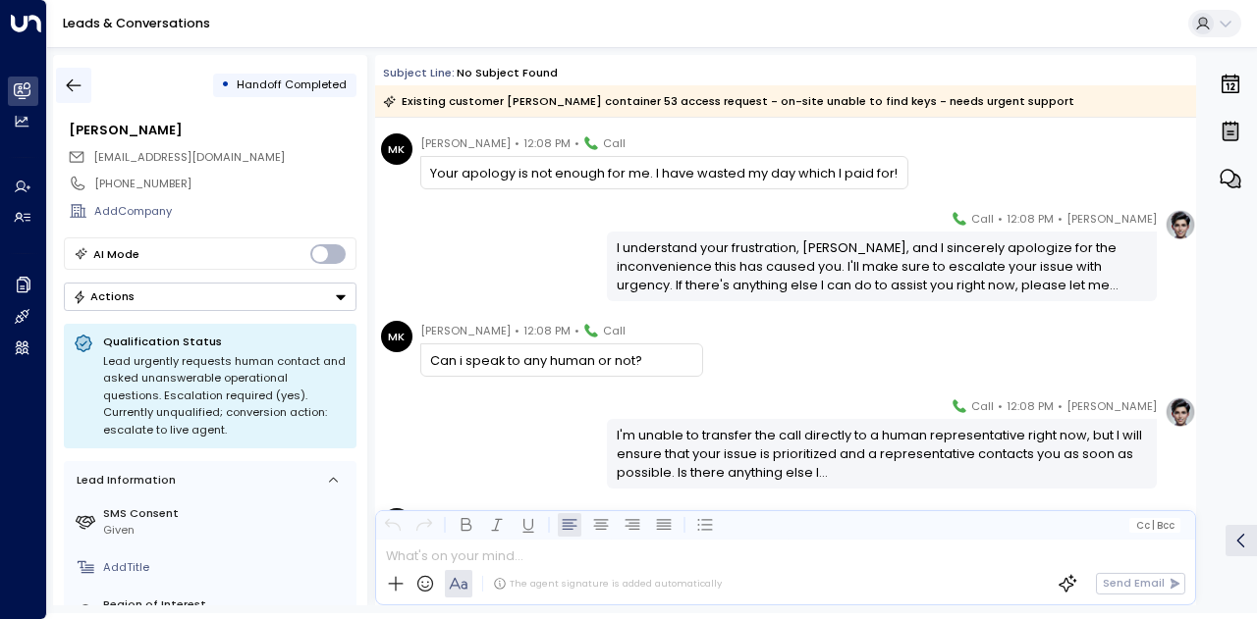
click at [76, 79] on icon "button" at bounding box center [74, 86] width 20 height 20
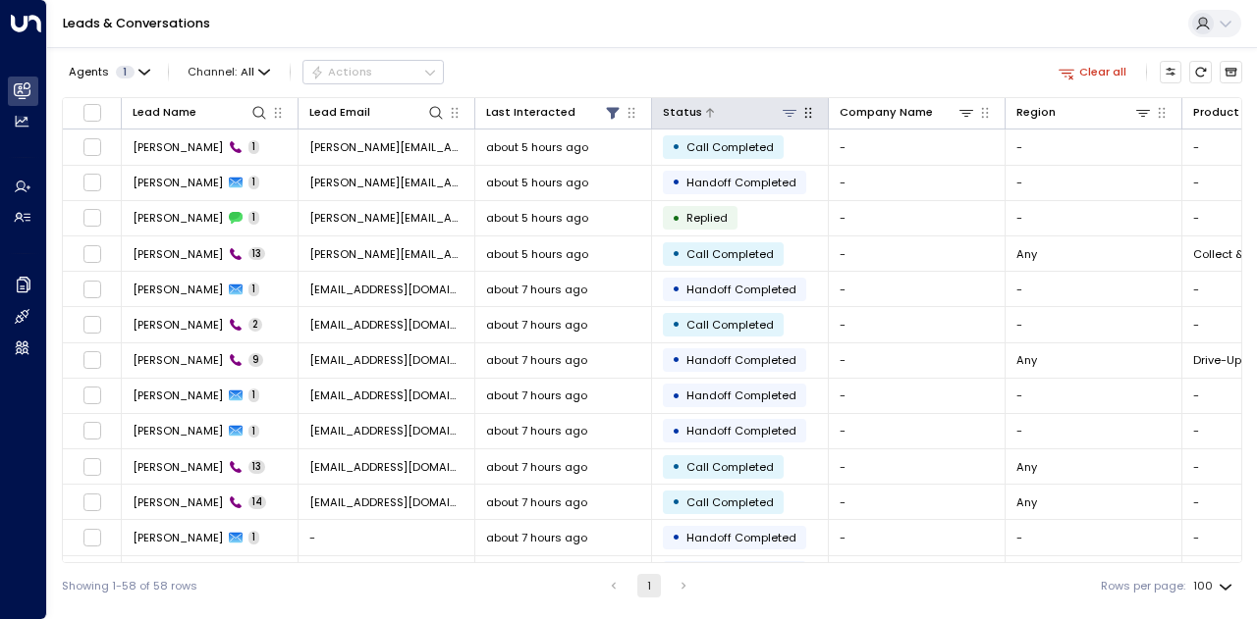
click at [791, 117] on icon at bounding box center [789, 113] width 16 height 16
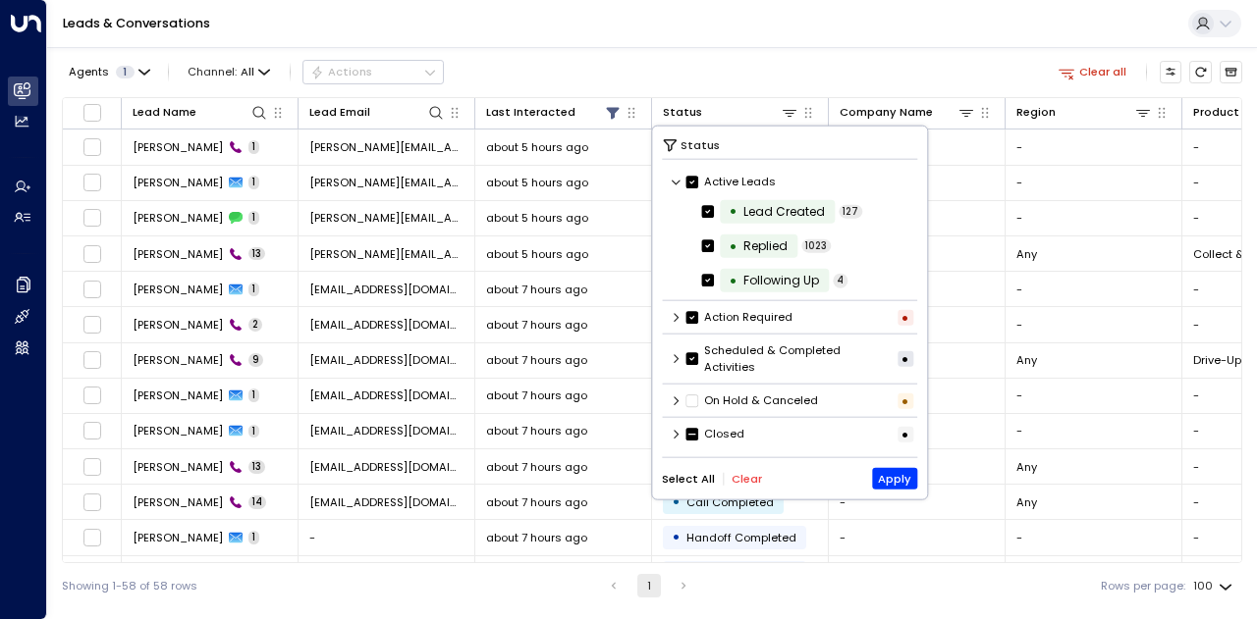
click at [731, 479] on button "Clear" at bounding box center [746, 478] width 30 height 13
click at [678, 437] on icon at bounding box center [677, 434] width 12 height 12
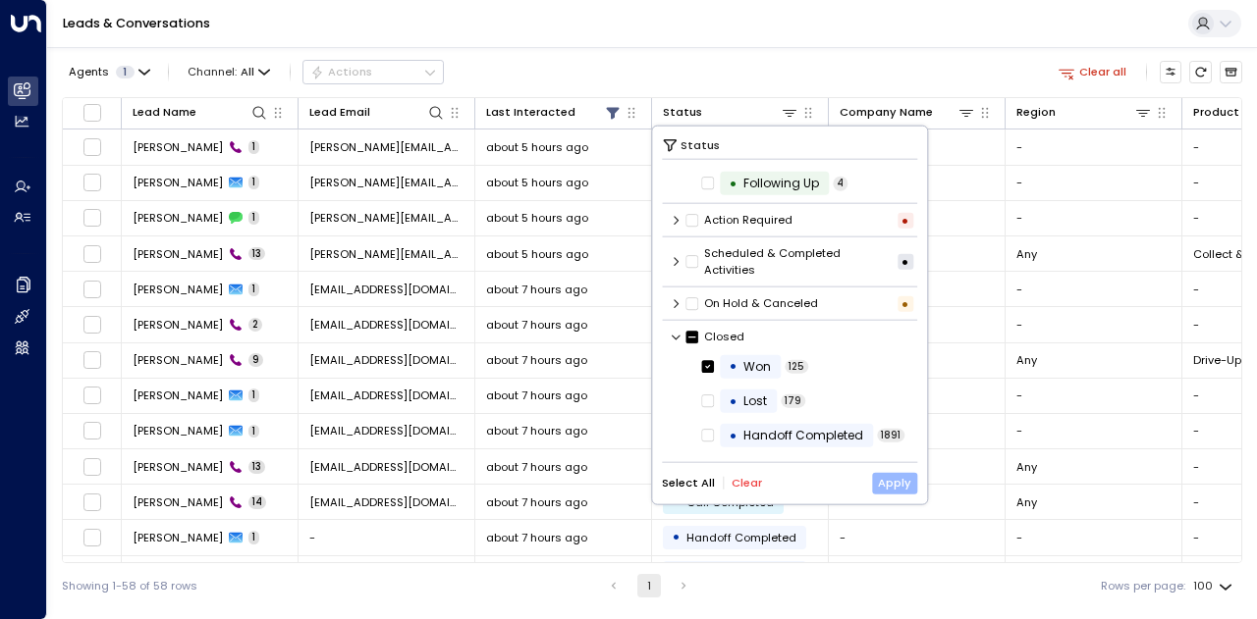
click at [889, 484] on button "Apply" at bounding box center [895, 483] width 46 height 22
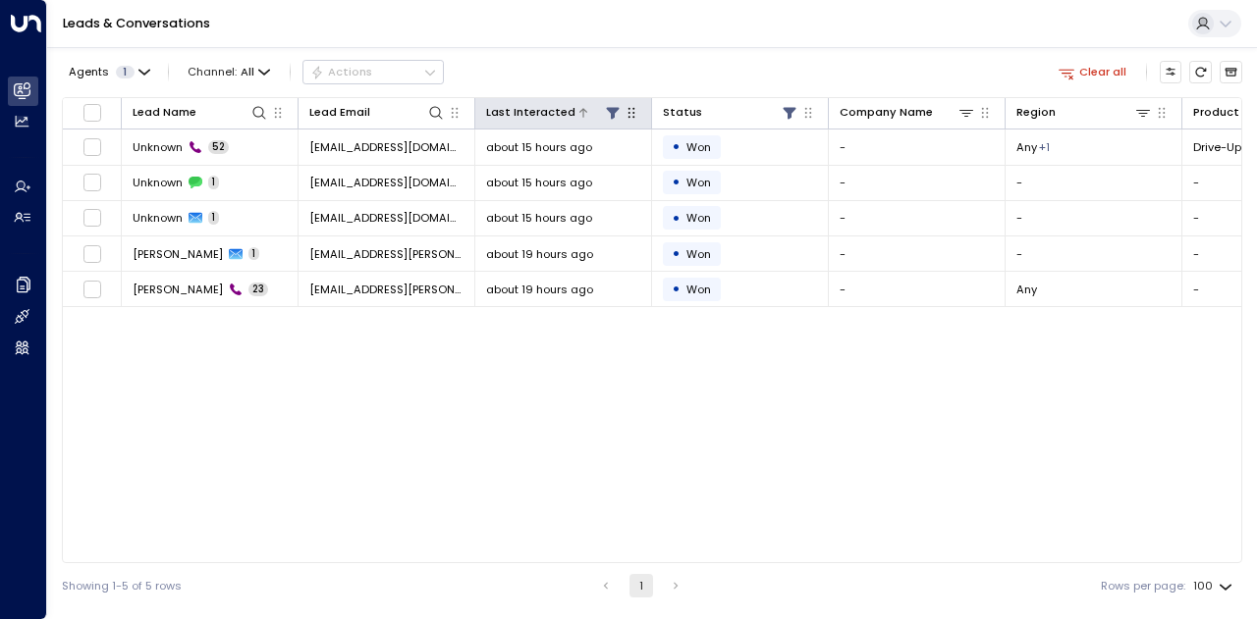
click at [614, 115] on icon at bounding box center [612, 113] width 13 height 12
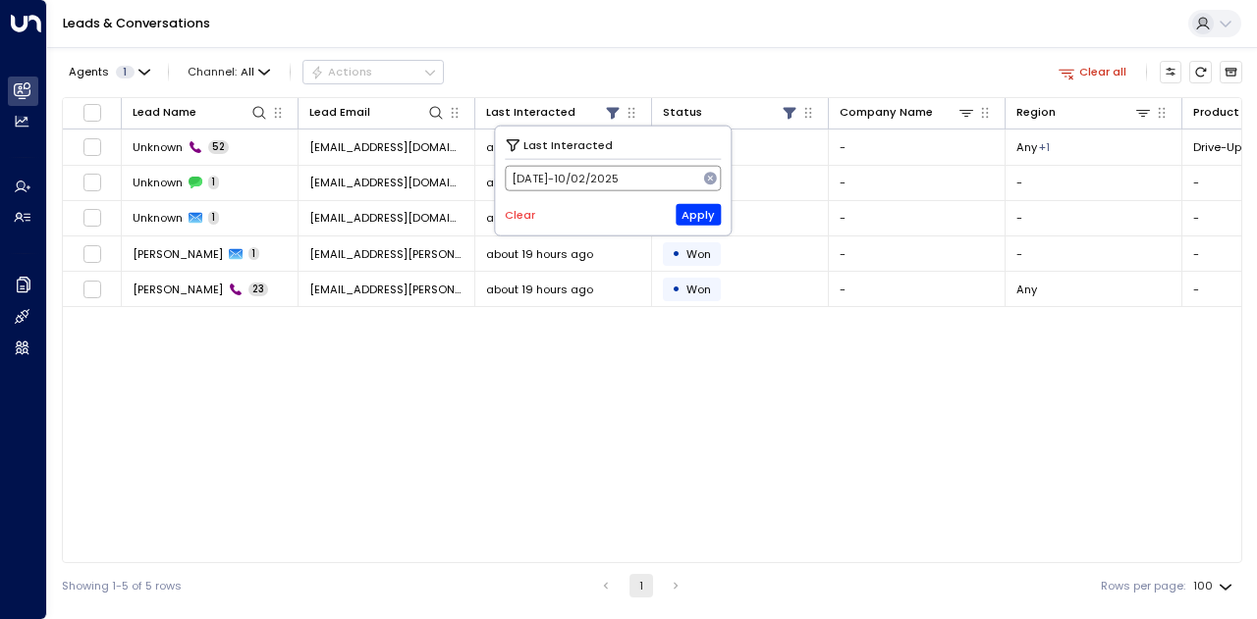
click at [670, 174] on button "10/01/2025 -10/02/2025" at bounding box center [613, 179] width 217 height 26
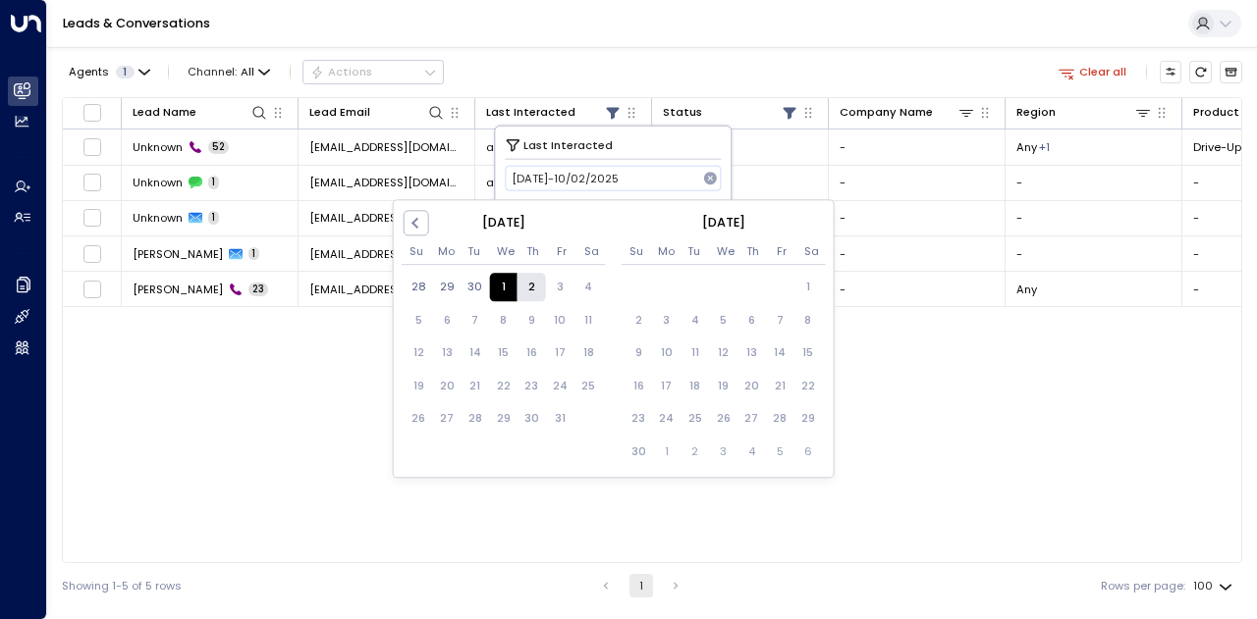
click at [518, 280] on div "2" at bounding box center [531, 288] width 28 height 28
click at [509, 282] on div "1" at bounding box center [503, 288] width 28 height 28
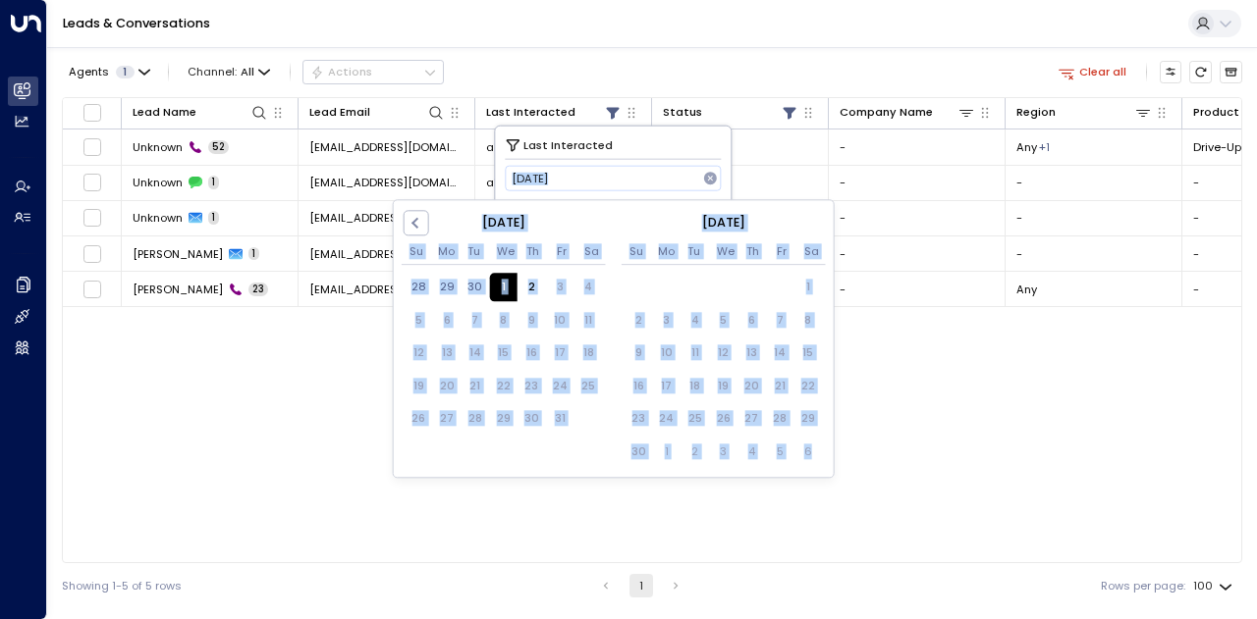
click at [509, 282] on div "1" at bounding box center [503, 288] width 28 height 28
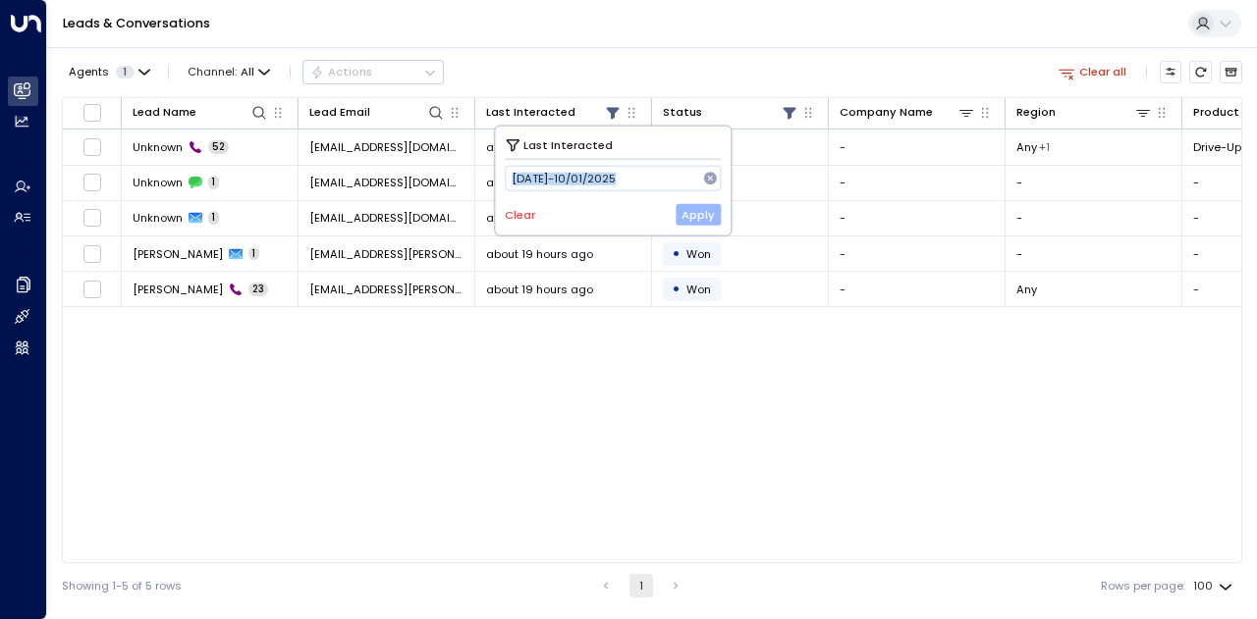
click at [688, 209] on button "Apply" at bounding box center [698, 215] width 46 height 22
drag, startPoint x: 165, startPoint y: 287, endPoint x: 482, endPoint y: 421, distance: 344.4
click at [658, 480] on div "Lead Name Lead Email Last Interacted Status Company Name Region Product # of pe…" at bounding box center [652, 330] width 1180 height 466
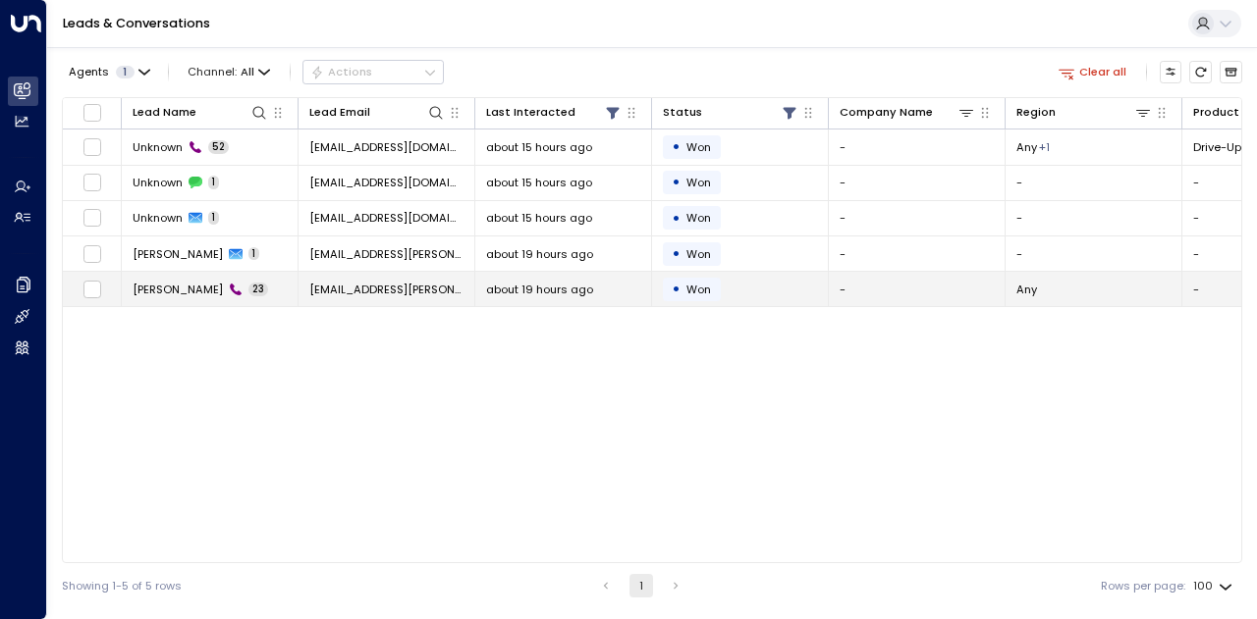
click at [149, 288] on span "Margaret" at bounding box center [178, 290] width 90 height 16
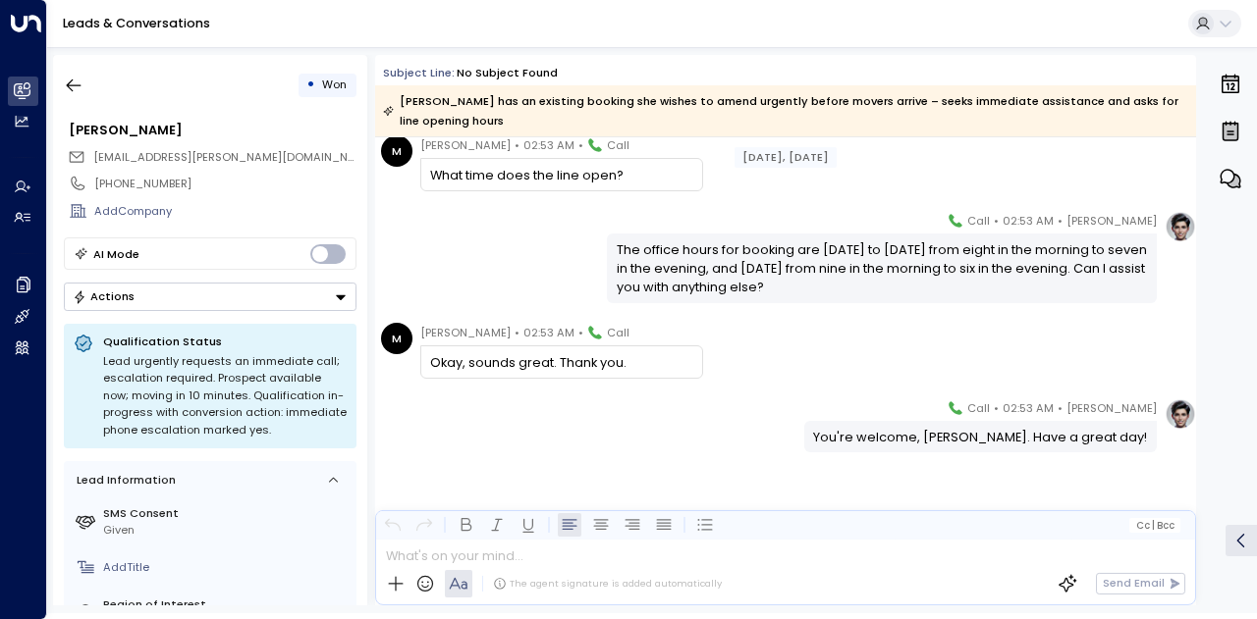
scroll to position [1685, 0]
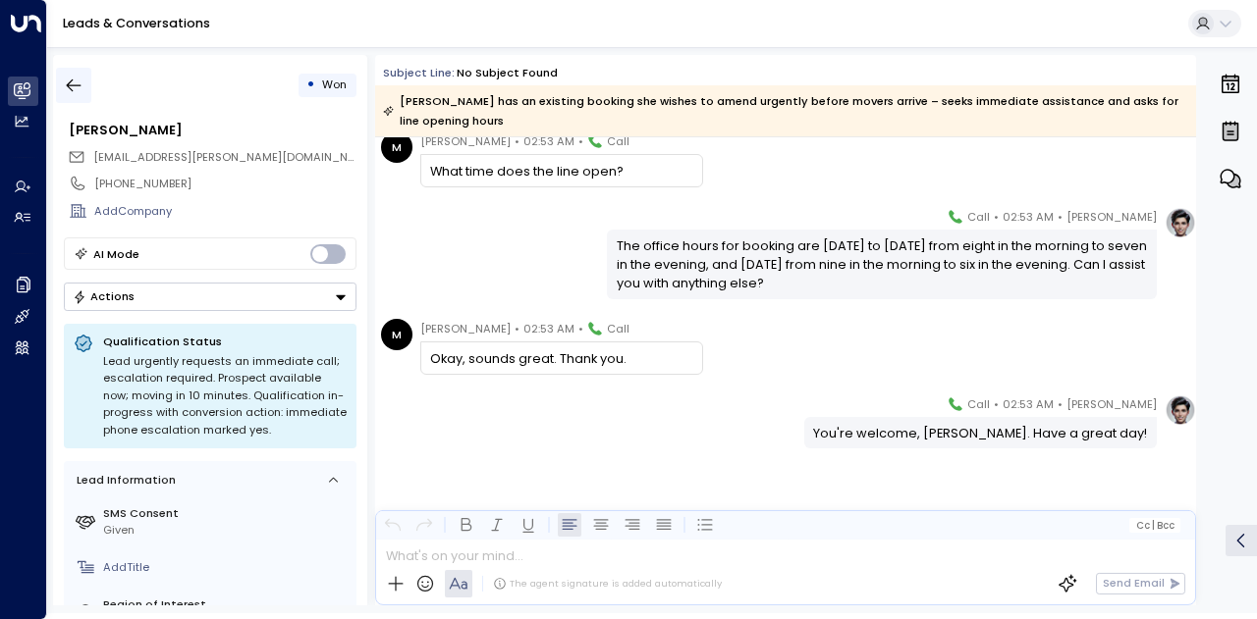
click at [76, 85] on icon "button" at bounding box center [74, 86] width 15 height 13
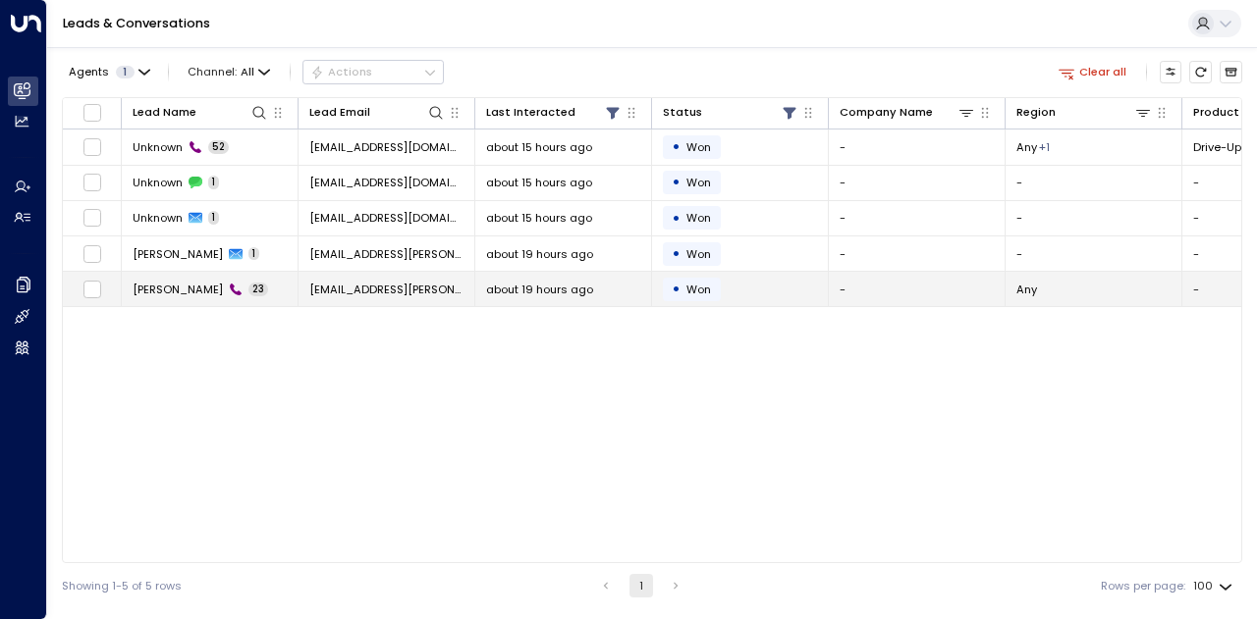
click at [185, 285] on div "Margaret 23" at bounding box center [200, 290] width 135 height 16
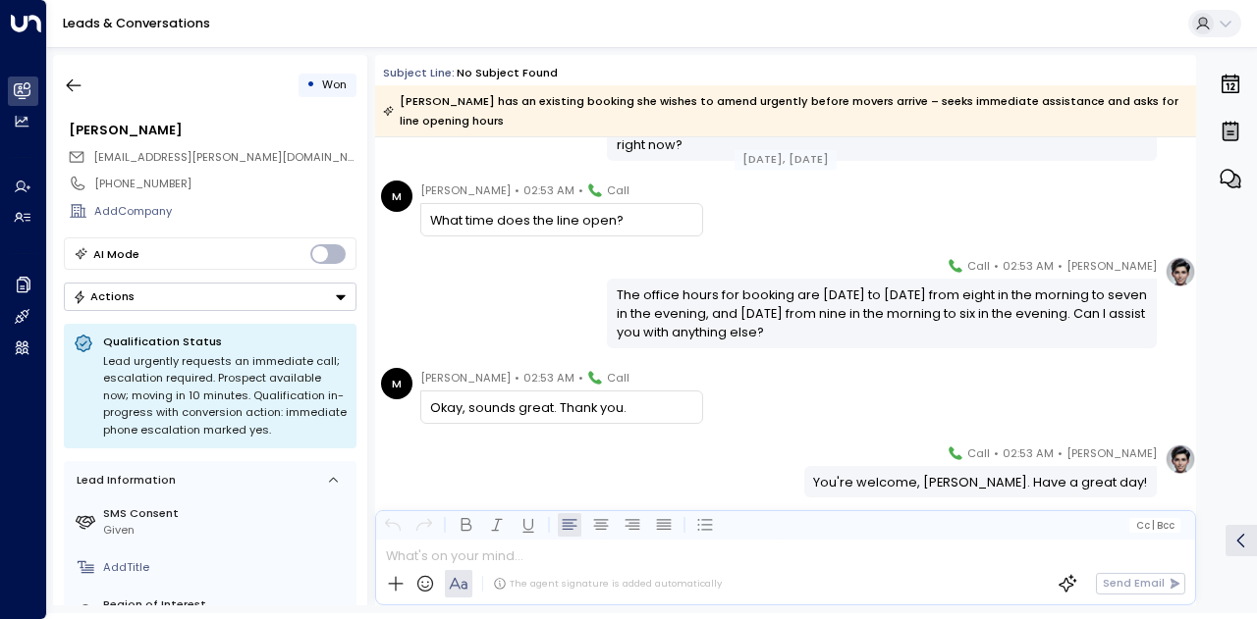
scroll to position [1685, 0]
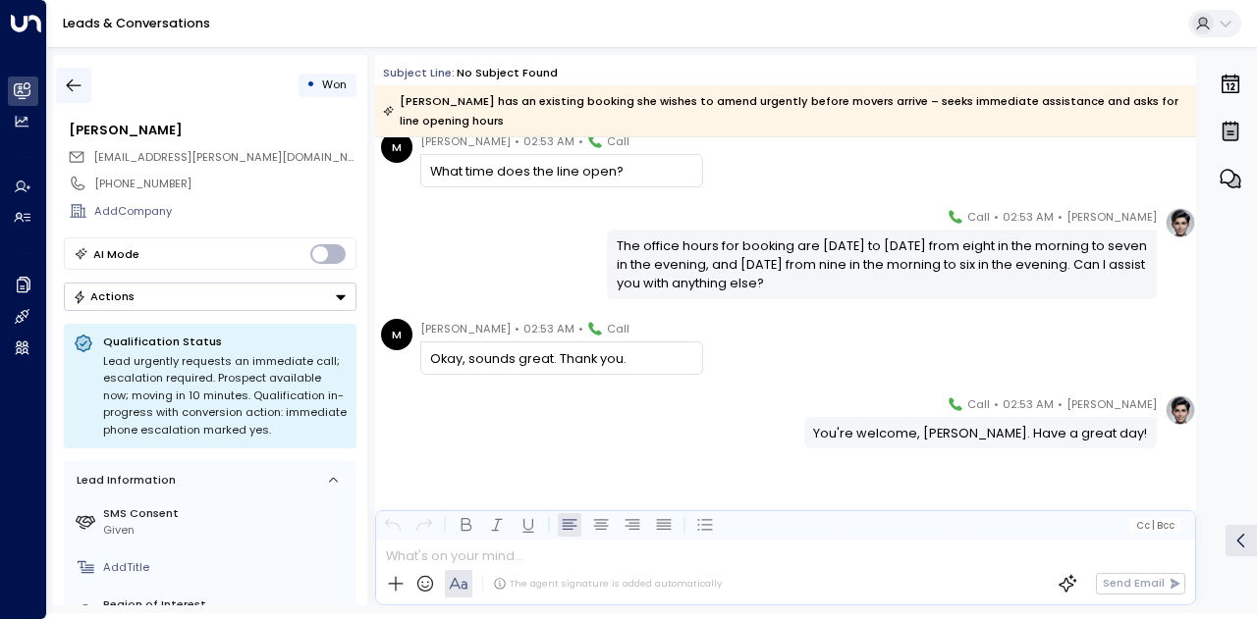
click at [75, 85] on icon "button" at bounding box center [74, 86] width 20 height 20
